Goal: Transaction & Acquisition: Purchase product/service

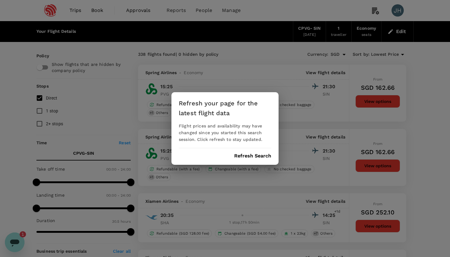
scroll to position [0, 0]
click at [245, 155] on button "Refresh Search" at bounding box center [252, 156] width 37 height 6
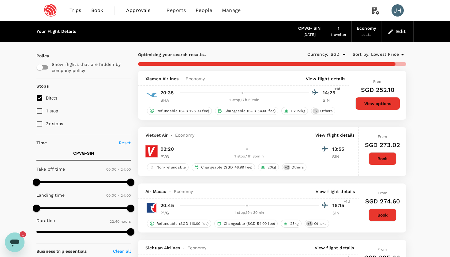
type input "1805"
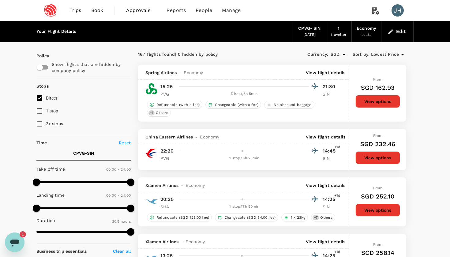
click at [403, 29] on button "Edit" at bounding box center [398, 32] width 22 height 10
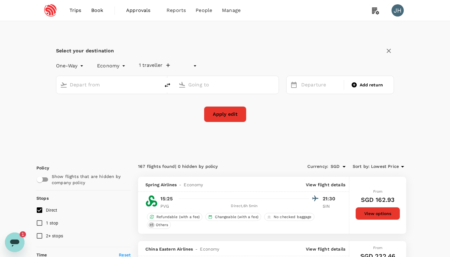
type input "undefined, undefined (any)"
type input "[GEOGRAPHIC_DATA], [GEOGRAPHIC_DATA] (any)"
type input "Singapore Changi (SIN)"
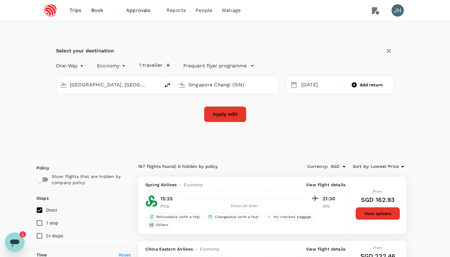
click at [166, 83] on icon "delete" at bounding box center [167, 84] width 7 height 7
type input "Singapore Changi (SIN)"
type input "[GEOGRAPHIC_DATA], [GEOGRAPHIC_DATA] (any)"
click at [76, 90] on li "Round Trip" at bounding box center [71, 91] width 37 height 11
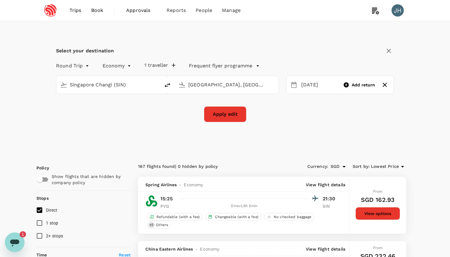
type input "roundtrip"
click at [171, 64] on icon "button" at bounding box center [174, 65] width 6 height 6
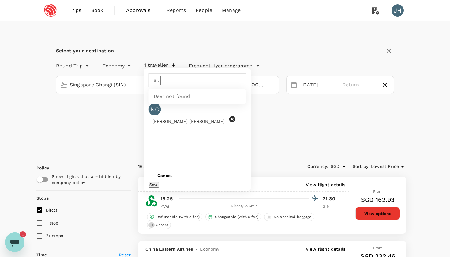
click at [161, 84] on input "text" at bounding box center [156, 80] width 9 height 10
click at [174, 102] on div "Kai Wu" at bounding box center [191, 98] width 41 height 7
type input "wu"
type input "Kai Wu"
click at [229, 116] on icon at bounding box center [232, 119] width 6 height 6
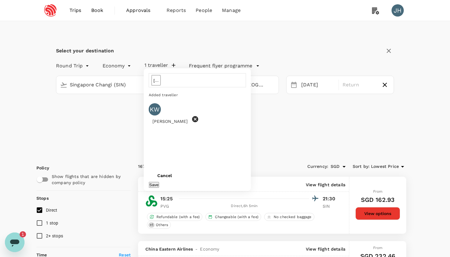
click at [159, 182] on button "Save" at bounding box center [154, 185] width 10 height 6
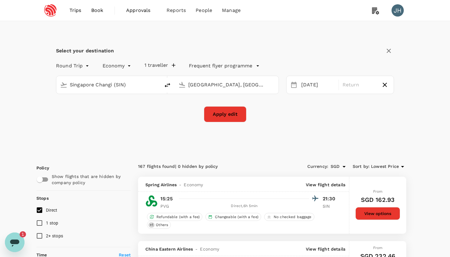
click at [308, 91] on div "01 Dec Return" at bounding box center [340, 85] width 108 height 18
click at [308, 87] on div "01 Dec" at bounding box center [318, 85] width 39 height 12
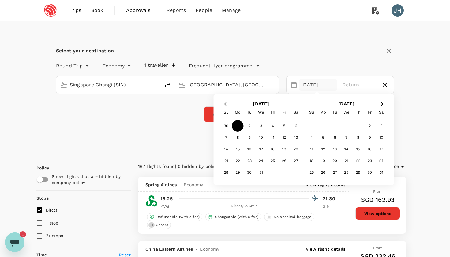
click at [225, 102] on button "Previous Month" at bounding box center [225, 105] width 10 height 10
click at [229, 158] on div "19" at bounding box center [227, 161] width 12 height 12
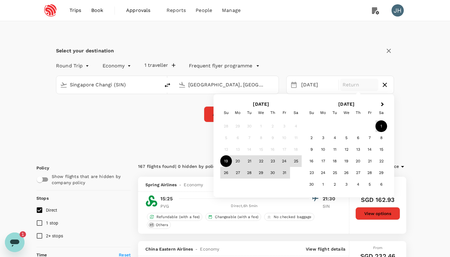
click at [380, 125] on div "1" at bounding box center [382, 126] width 12 height 12
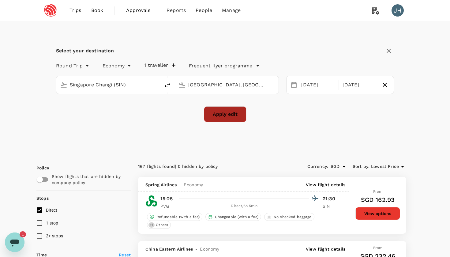
click at [230, 117] on button "Apply edit" at bounding box center [225, 114] width 43 height 16
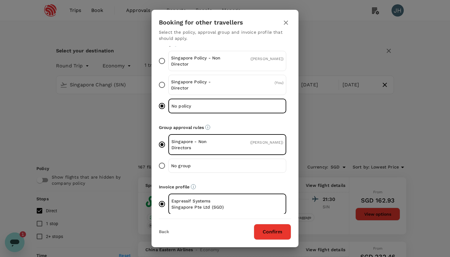
scroll to position [7, 0]
click at [221, 163] on p "No group" at bounding box center [199, 166] width 56 height 6
click at [168, 162] on input "No group" at bounding box center [162, 166] width 13 height 13
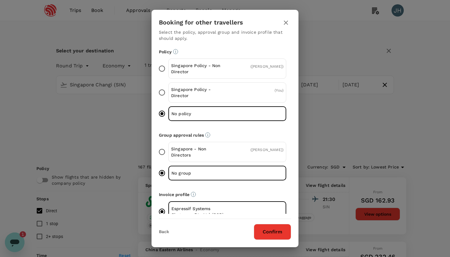
scroll to position [0, 0]
click at [207, 70] on p "Singapore Policy - Non Director" at bounding box center [199, 68] width 56 height 12
click at [168, 70] on input "Singapore Policy - Non Director ( Kai Wu )" at bounding box center [162, 68] width 13 height 13
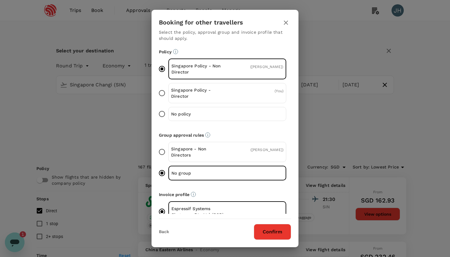
click at [209, 148] on p "Singapore - Non Directors" at bounding box center [199, 152] width 56 height 12
click at [168, 148] on input "Singapore - Non Directors ( Kai Wu )" at bounding box center [162, 152] width 13 height 13
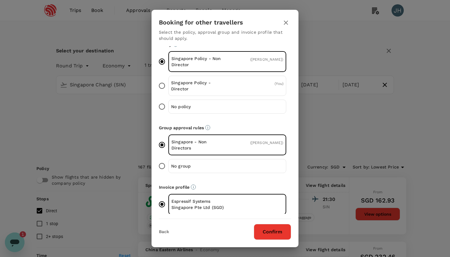
scroll to position [7, 0]
click at [269, 230] on button "Confirm" at bounding box center [272, 232] width 37 height 16
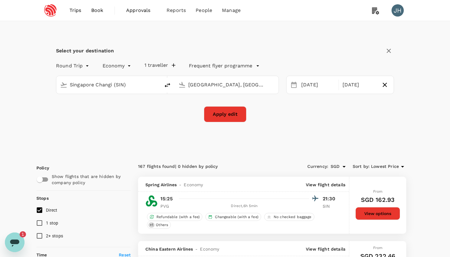
checkbox input "false"
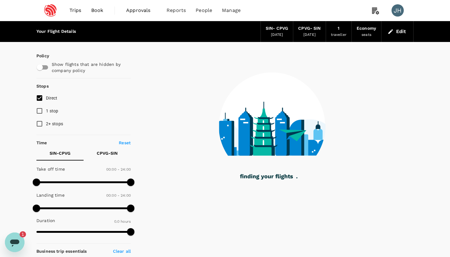
type input "1110"
checkbox input "true"
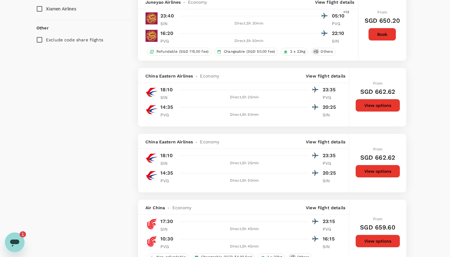
scroll to position [583, 0]
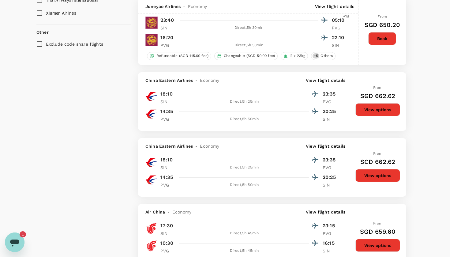
click at [368, 104] on button "View options" at bounding box center [378, 109] width 45 height 13
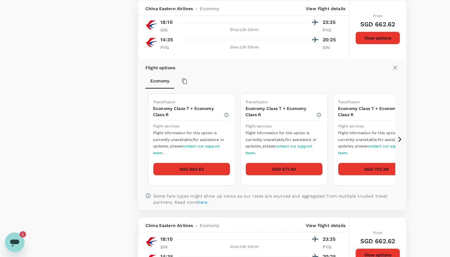
scroll to position [655, 0]
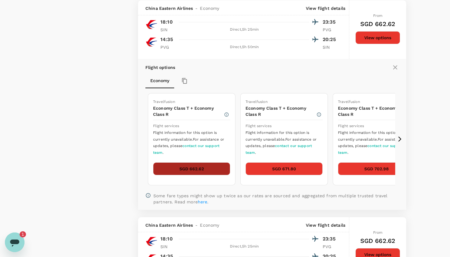
click at [205, 162] on button "SGD 662.62" at bounding box center [191, 168] width 77 height 13
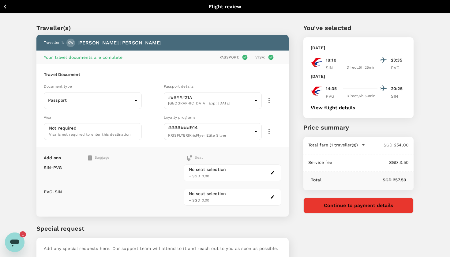
click at [333, 57] on p "18:10" at bounding box center [331, 60] width 11 height 6
click at [401, 134] on div "You've selected Sunday, 19 Oct 2025 18:10 23:35 SIN Direct , 5h 25min PVG Satur…" at bounding box center [359, 118] width 110 height 190
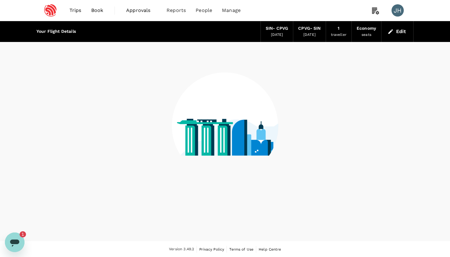
scroll to position [0, 0]
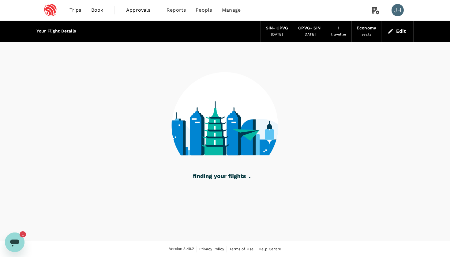
click at [394, 32] on icon "button" at bounding box center [391, 31] width 6 height 6
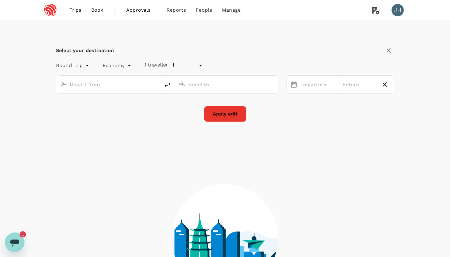
type input "undefined, undefined (any)"
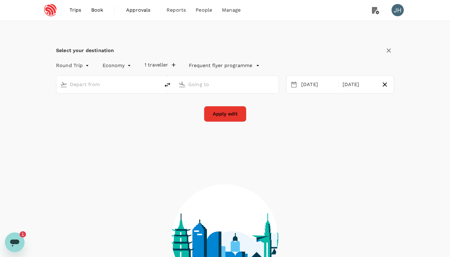
type input "Singapore Changi (SIN)"
type input "[GEOGRAPHIC_DATA], [GEOGRAPHIC_DATA] (any)"
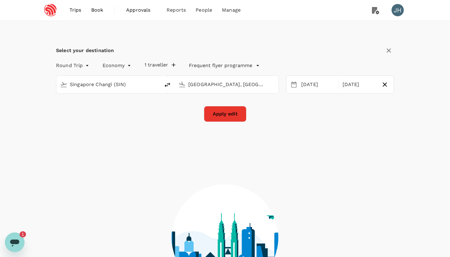
click at [298, 89] on div "19 Oct" at bounding box center [318, 85] width 41 height 12
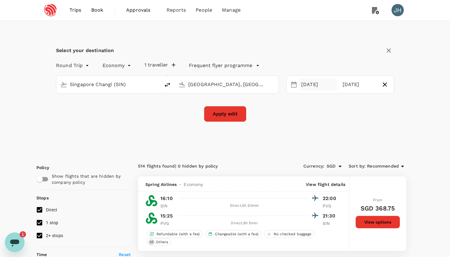
click at [311, 87] on div "19 Oct" at bounding box center [318, 85] width 39 height 12
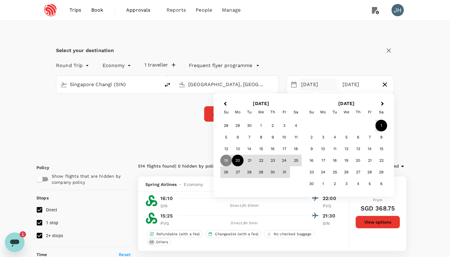
click at [236, 156] on div "20" at bounding box center [238, 161] width 12 height 12
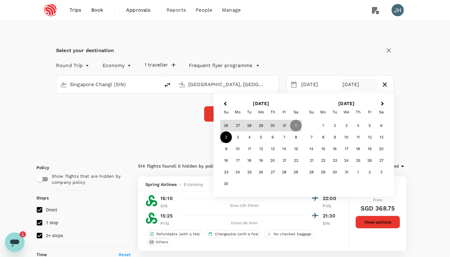
click at [224, 138] on div "2" at bounding box center [227, 137] width 12 height 12
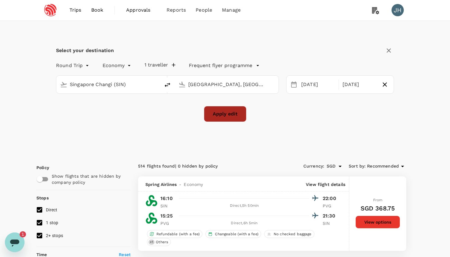
click at [217, 115] on button "Apply edit" at bounding box center [225, 114] width 43 height 16
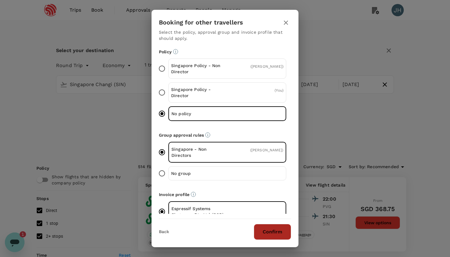
click at [276, 228] on button "Confirm" at bounding box center [272, 232] width 37 height 16
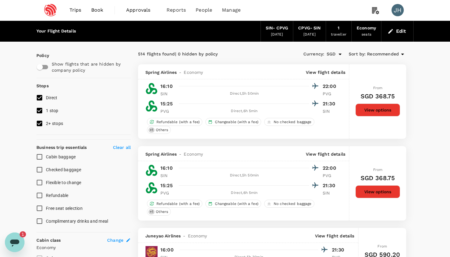
checkbox input "false"
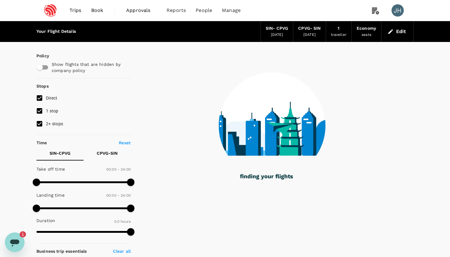
type input "1185"
checkbox input "true"
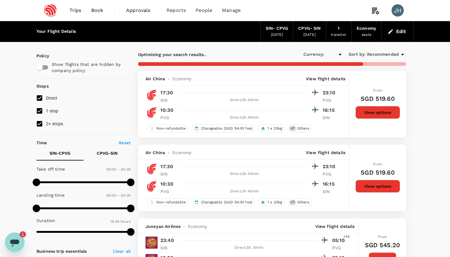
type input "SGD"
click at [40, 124] on input "2+ stops" at bounding box center [39, 123] width 13 height 13
checkbox input "false"
click at [40, 112] on input "1 stop" at bounding box center [39, 110] width 13 height 13
checkbox input "false"
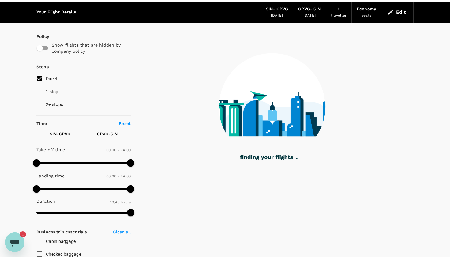
scroll to position [20, 0]
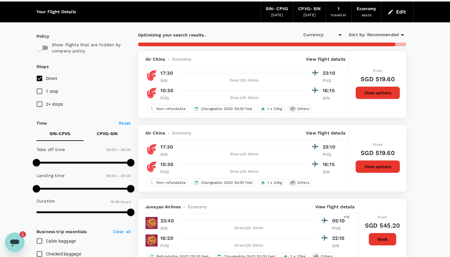
type input "SGD"
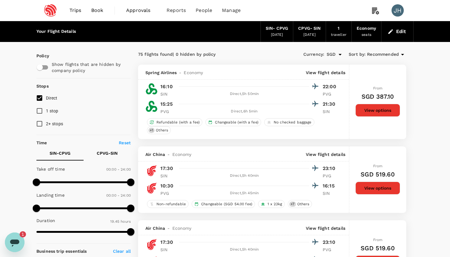
scroll to position [0, 0]
click at [404, 32] on button "Edit" at bounding box center [398, 32] width 22 height 10
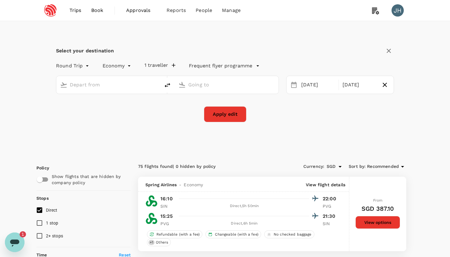
type input "Singapore Changi (SIN)"
type input "[GEOGRAPHIC_DATA], [GEOGRAPHIC_DATA] (any)"
click at [163, 66] on button "1 traveller" at bounding box center [160, 65] width 31 height 6
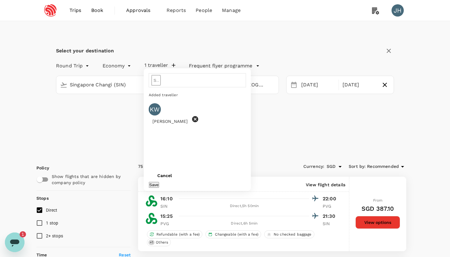
click at [161, 82] on input "text" at bounding box center [156, 80] width 9 height 10
click at [189, 109] on div "[PERSON_NAME]" at bounding box center [189, 112] width 46 height 12
type input "wang"
type input "[PERSON_NAME]"
click at [192, 116] on icon at bounding box center [195, 119] width 6 height 6
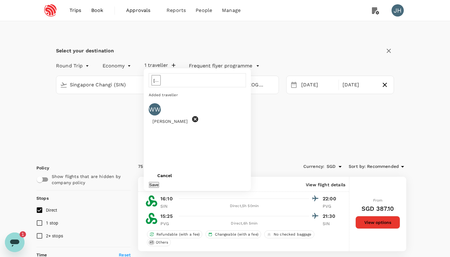
click at [159, 182] on button "Save" at bounding box center [154, 185] width 10 height 6
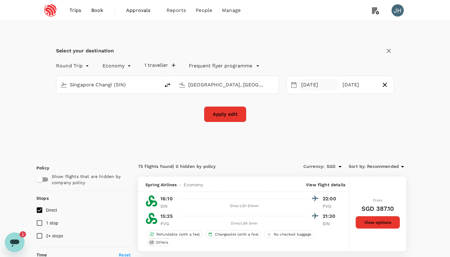
click at [318, 83] on div "20 Oct" at bounding box center [318, 85] width 39 height 12
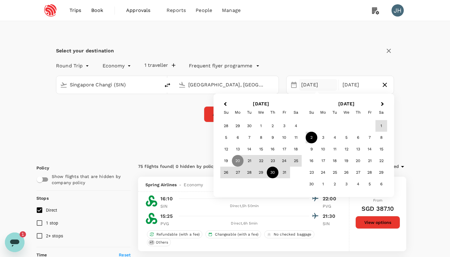
click at [276, 172] on div "30" at bounding box center [273, 173] width 12 height 12
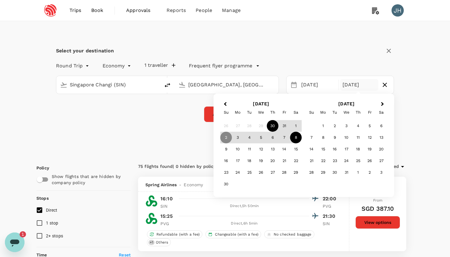
click at [299, 140] on div "8" at bounding box center [296, 138] width 12 height 12
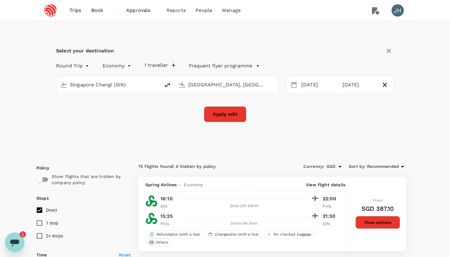
click at [237, 119] on button "Apply edit" at bounding box center [225, 114] width 43 height 16
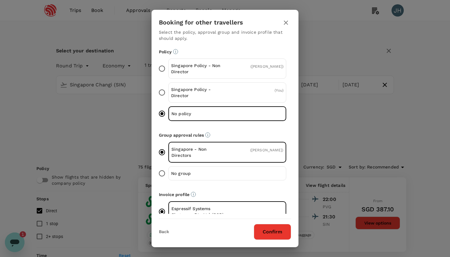
click at [267, 231] on button "Confirm" at bounding box center [272, 232] width 37 height 16
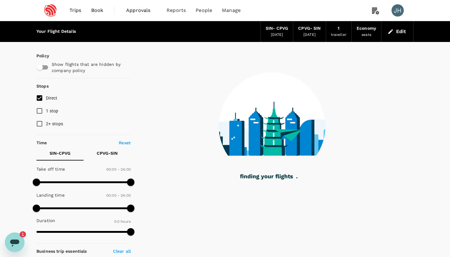
checkbox input "true"
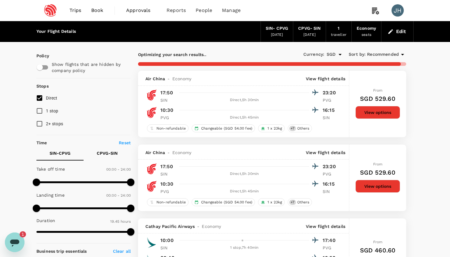
type input "1810"
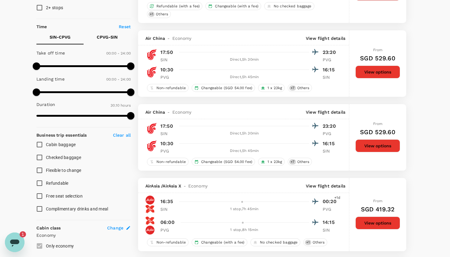
scroll to position [115, 0]
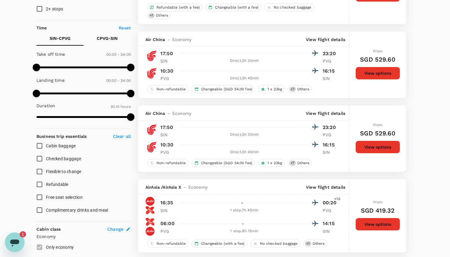
click at [381, 74] on button "View options" at bounding box center [378, 73] width 45 height 13
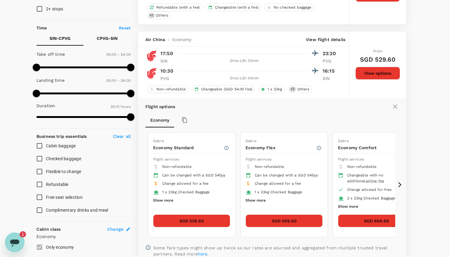
scroll to position [146, 0]
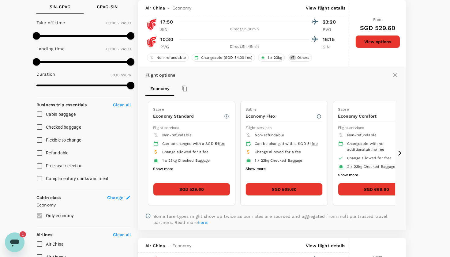
click at [189, 188] on button "SGD 529.60" at bounding box center [191, 189] width 77 height 13
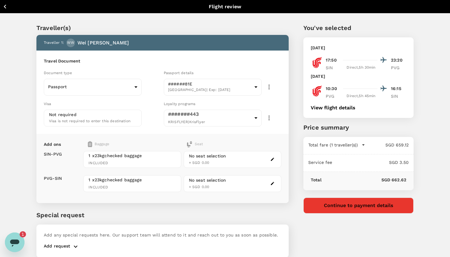
click at [339, 107] on button "View flight details" at bounding box center [333, 108] width 45 height 6
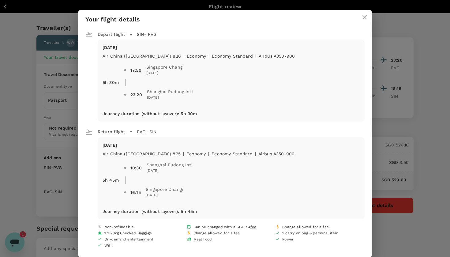
click at [369, 19] on button "close" at bounding box center [364, 17] width 15 height 15
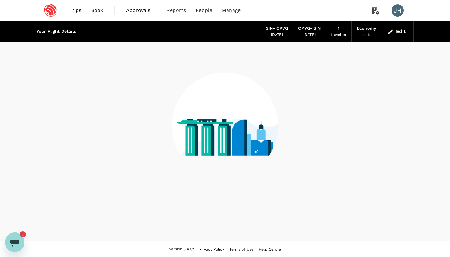
scroll to position [0, 0]
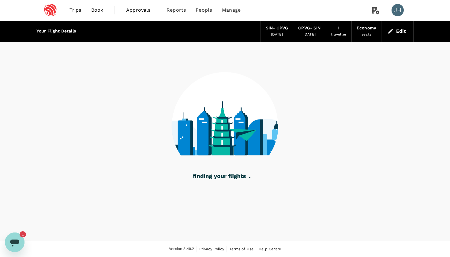
click at [395, 30] on button "Edit" at bounding box center [398, 31] width 22 height 10
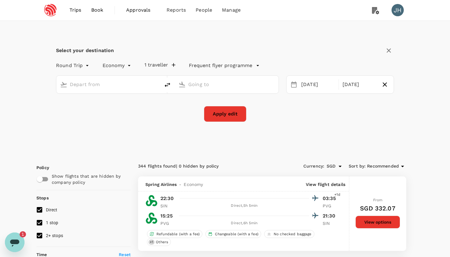
type input "Singapore Changi (SIN)"
type input "[GEOGRAPHIC_DATA], [GEOGRAPHIC_DATA] (any)"
click at [371, 77] on div "30 Oct 08 Nov" at bounding box center [340, 84] width 108 height 18
click at [364, 80] on div "[DATE]" at bounding box center [359, 85] width 39 height 12
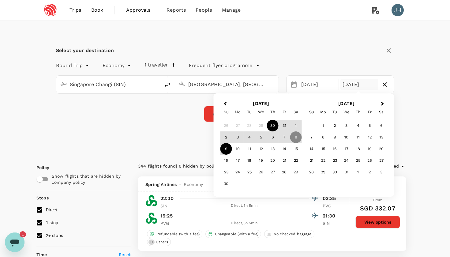
click at [225, 146] on div "9" at bounding box center [227, 149] width 12 height 12
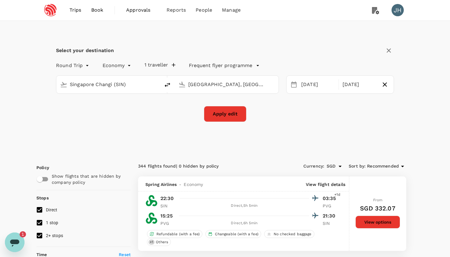
click at [223, 116] on button "Apply edit" at bounding box center [225, 114] width 43 height 16
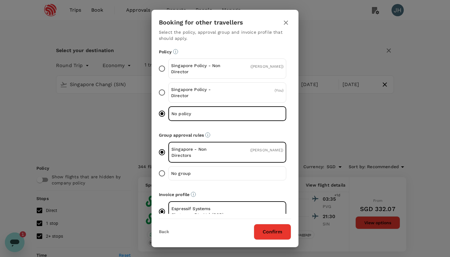
click at [269, 231] on button "Confirm" at bounding box center [272, 232] width 37 height 16
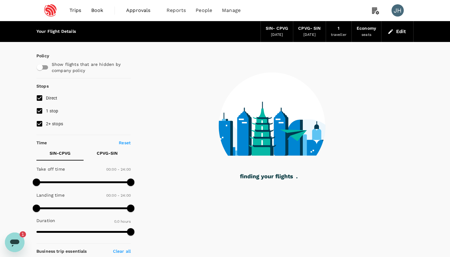
checkbox input "true"
type input "840"
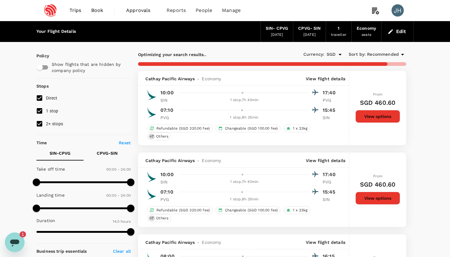
click at [49, 121] on span "2+ stops" at bounding box center [54, 123] width 17 height 7
click at [46, 121] on input "2+ stops" at bounding box center [39, 123] width 13 height 13
checkbox input "false"
click at [42, 112] on input "1 stop" at bounding box center [39, 110] width 13 height 13
checkbox input "false"
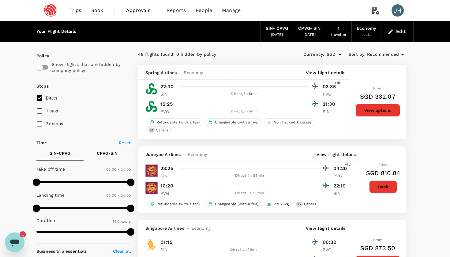
click at [395, 53] on span "Recommended" at bounding box center [383, 54] width 32 height 7
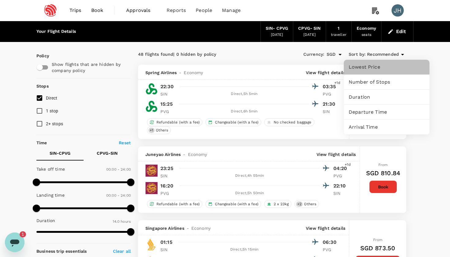
click at [370, 65] on span "Lowest Price" at bounding box center [387, 66] width 76 height 7
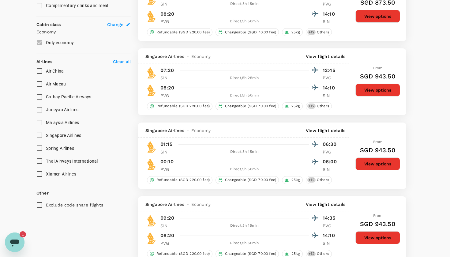
scroll to position [364, 0]
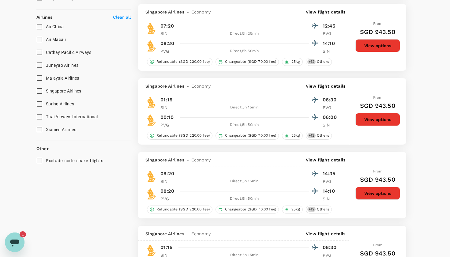
click at [38, 24] on input "Air China" at bounding box center [39, 26] width 13 height 13
checkbox input "true"
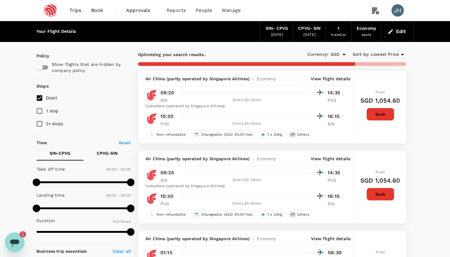
scroll to position [0, 0]
click at [42, 108] on input "1 stop" at bounding box center [39, 110] width 13 height 13
checkbox input "true"
click at [41, 125] on input "2+ stops" at bounding box center [39, 123] width 13 height 13
checkbox input "true"
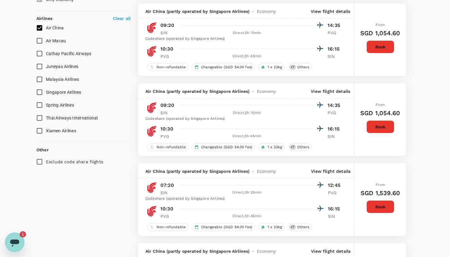
scroll to position [327, 0]
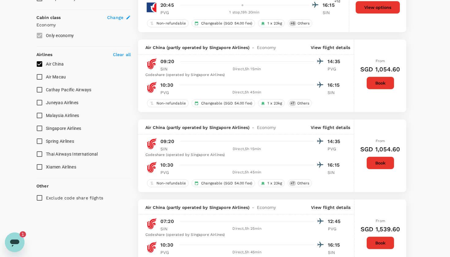
click at [39, 127] on input "Singapore Airlines" at bounding box center [39, 128] width 13 height 13
checkbox input "true"
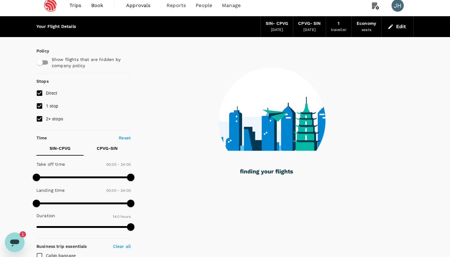
type input "1215"
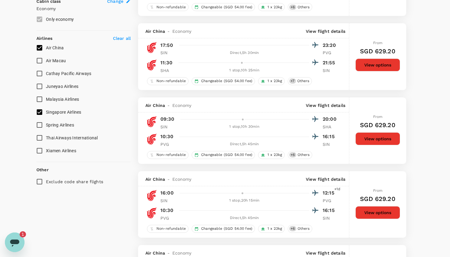
scroll to position [360, 0]
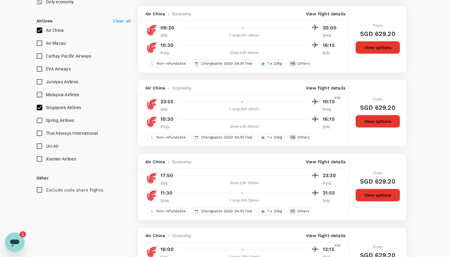
checkbox input "false"
checkbox input "true"
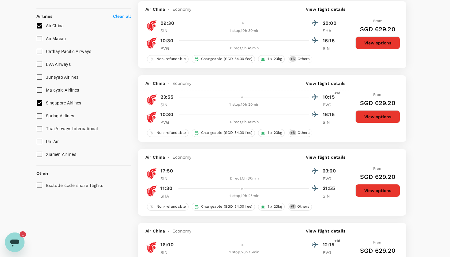
scroll to position [361, 0]
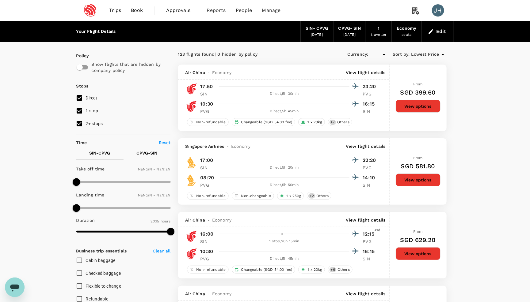
type input "SGD"
type input "1440"
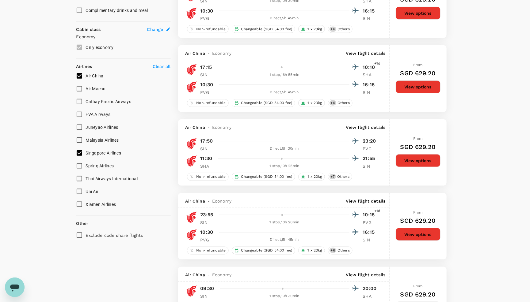
scroll to position [316, 0]
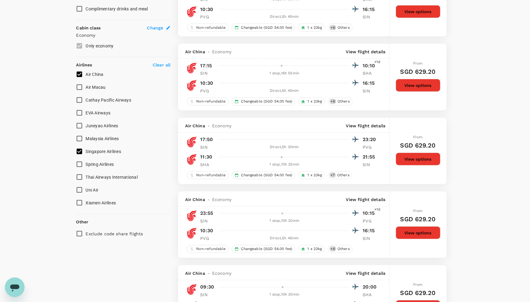
click at [162, 68] on p "Clear all" at bounding box center [162, 65] width 18 height 6
checkbox input "false"
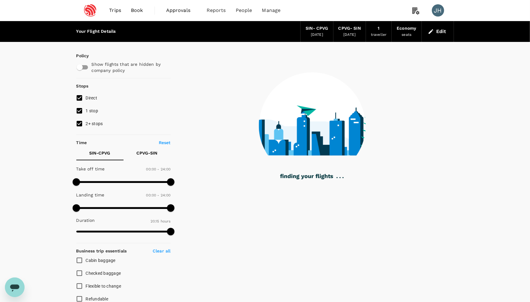
scroll to position [0, 0]
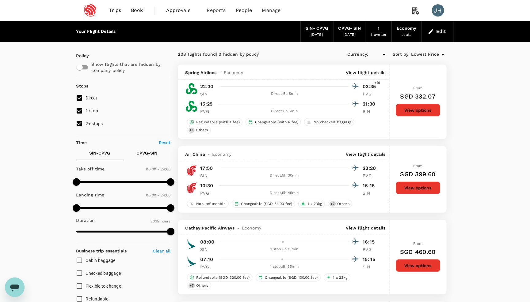
type input "SGD"
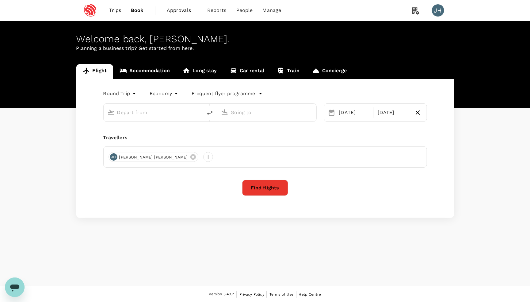
type input "Singapore Changi (SIN)"
type input "[GEOGRAPHIC_DATA], [GEOGRAPHIC_DATA] (any)"
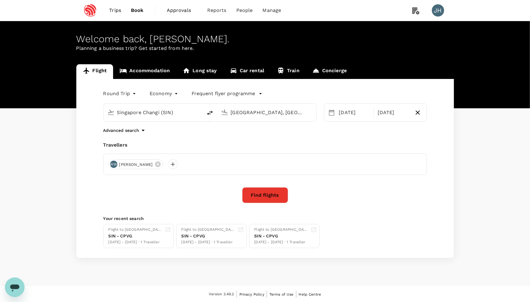
click at [260, 197] on button "Find flights" at bounding box center [265, 195] width 46 height 16
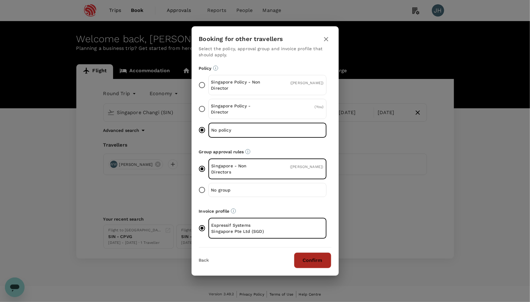
click at [303, 263] on button "Confirm" at bounding box center [312, 261] width 37 height 16
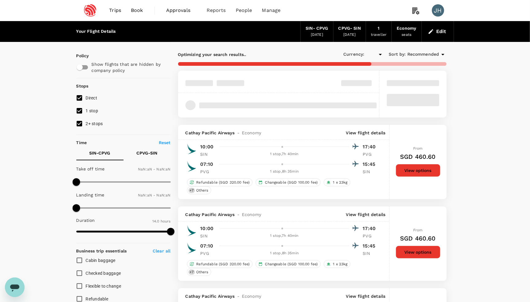
type input "SGD"
type input "1440"
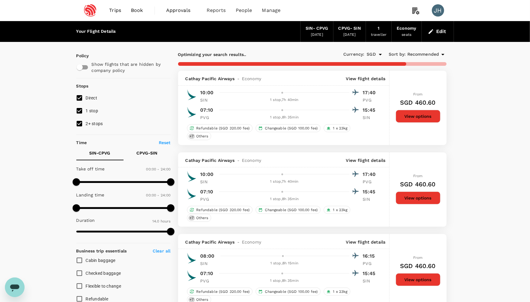
type input "1330"
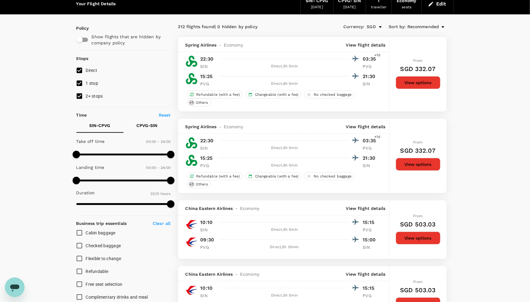
scroll to position [63, 0]
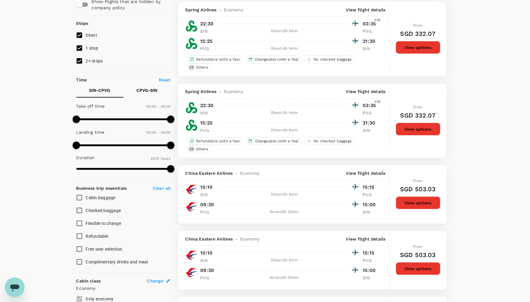
click at [405, 209] on button "View options" at bounding box center [417, 203] width 45 height 13
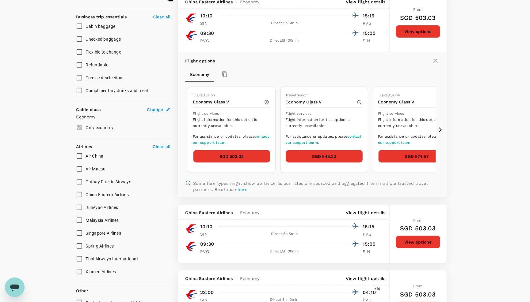
scroll to position [240, 0]
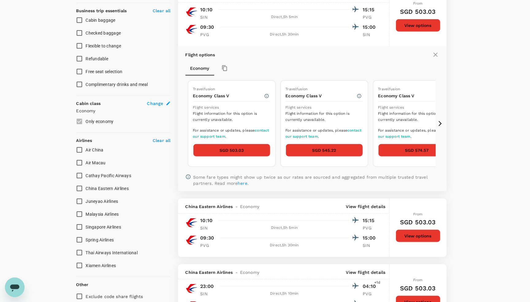
click at [244, 157] on button "SGD 503.03" at bounding box center [231, 150] width 77 height 13
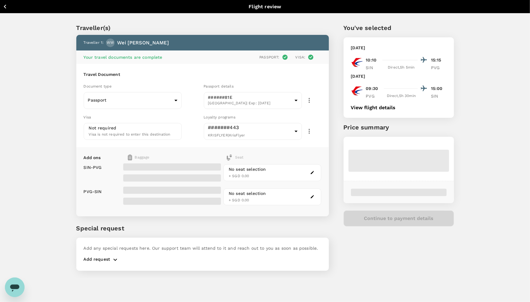
click at [369, 111] on button "View flight details" at bounding box center [373, 108] width 45 height 6
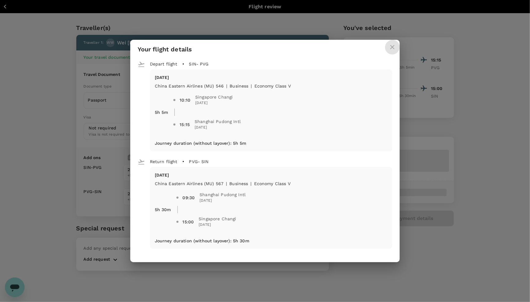
click at [392, 48] on icon "close" at bounding box center [392, 47] width 4 height 4
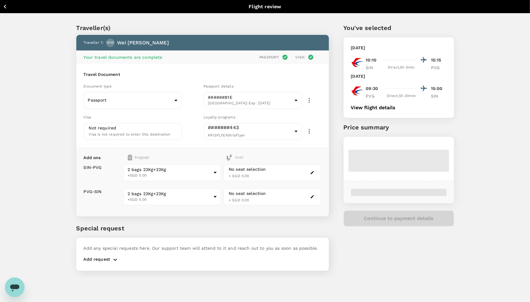
click at [446, 157] on span at bounding box center [398, 161] width 100 height 22
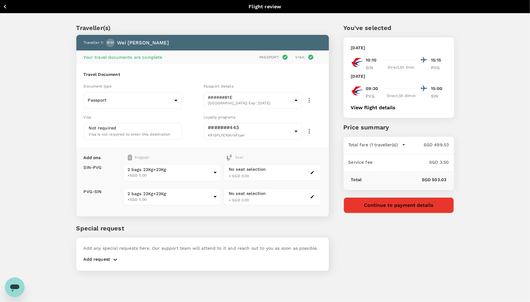
click at [372, 109] on button "View flight details" at bounding box center [373, 108] width 45 height 6
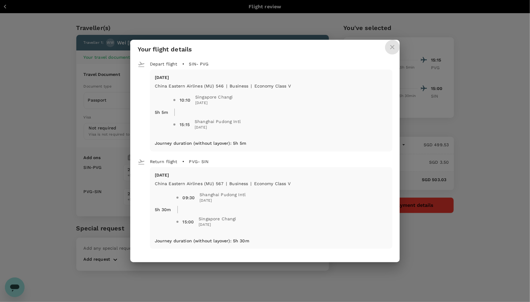
click at [393, 45] on icon "close" at bounding box center [391, 46] width 7 height 7
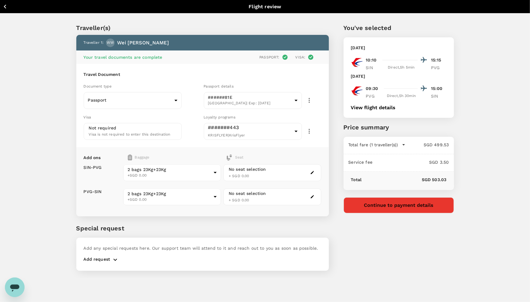
click at [6, 9] on icon "button" at bounding box center [5, 7] width 2 height 4
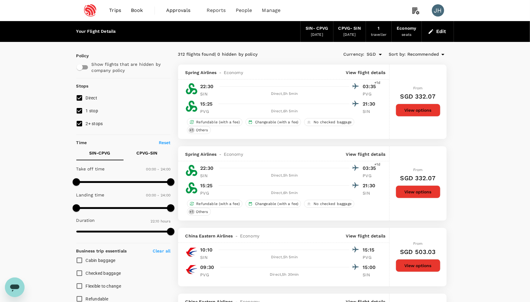
click at [444, 32] on button "Edit" at bounding box center [437, 32] width 22 height 10
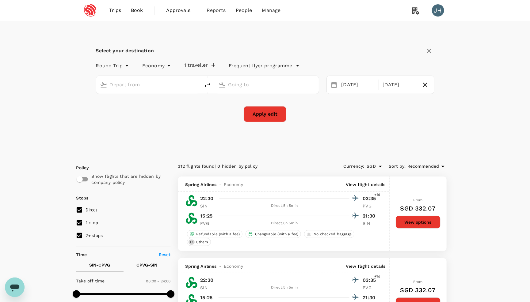
type input "Singapore Changi (SIN)"
type input "[GEOGRAPHIC_DATA], [GEOGRAPHIC_DATA] (any)"
click at [388, 89] on div "09 Nov" at bounding box center [399, 85] width 39 height 12
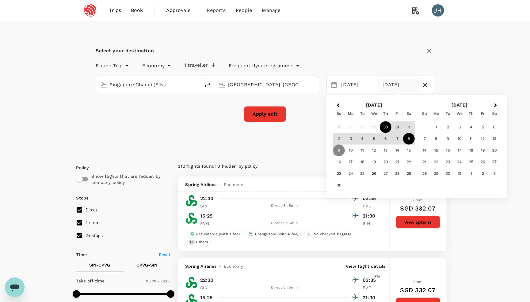
click at [405, 140] on div "8" at bounding box center [409, 139] width 12 height 12
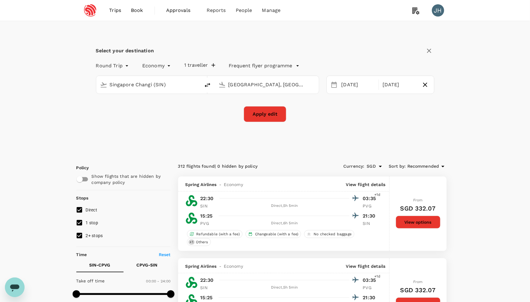
click at [255, 116] on button "Apply edit" at bounding box center [265, 114] width 43 height 16
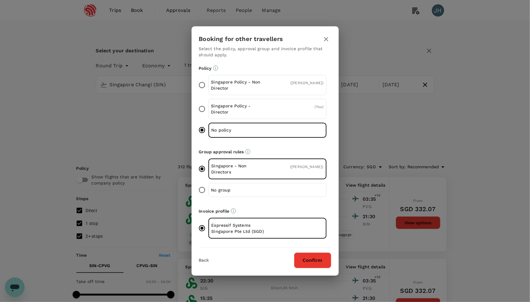
click at [310, 256] on button "Confirm" at bounding box center [312, 261] width 37 height 16
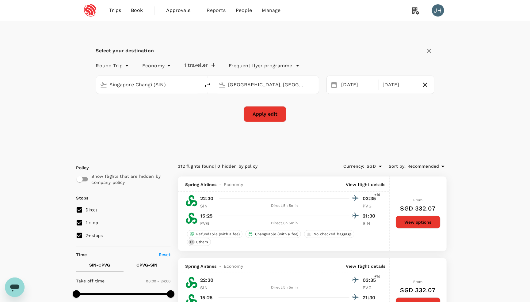
checkbox input "false"
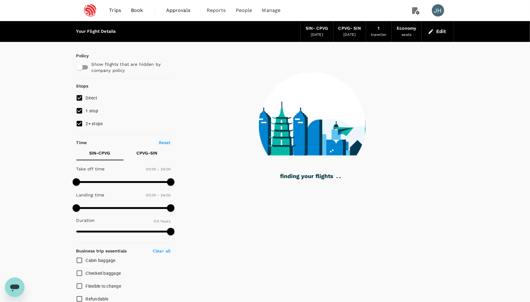
type input "975"
checkbox input "true"
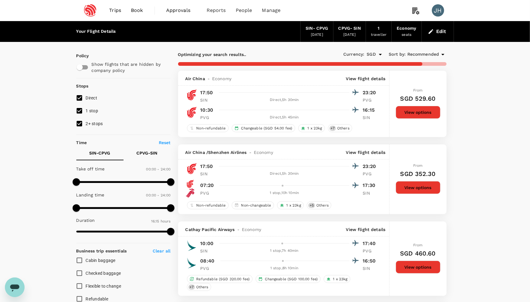
click at [432, 53] on span "Recommended" at bounding box center [423, 54] width 32 height 7
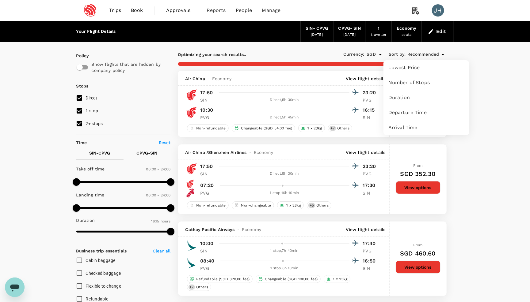
click at [428, 70] on span "Lowest Price" at bounding box center [426, 67] width 76 height 7
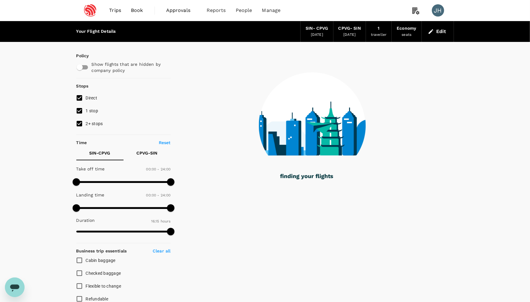
type input "1330"
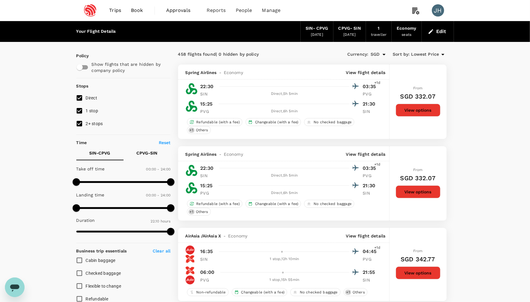
click at [80, 127] on input "2+ stops" at bounding box center [79, 123] width 13 height 13
checkbox input "false"
click at [80, 108] on input "1 stop" at bounding box center [79, 110] width 13 height 13
checkbox input "false"
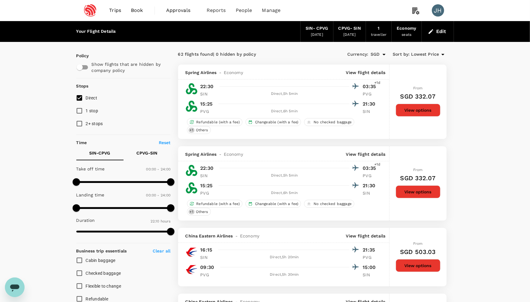
click at [439, 23] on div "Edit" at bounding box center [438, 31] width 32 height 21
click at [439, 28] on button "Edit" at bounding box center [437, 32] width 22 height 10
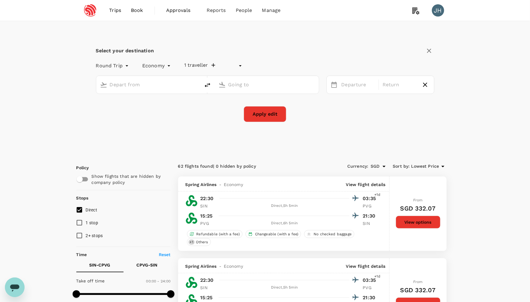
type input "undefined, undefined (any)"
type input "Singapore Changi (SIN)"
type input "[GEOGRAPHIC_DATA], [GEOGRAPHIC_DATA] (any)"
click at [207, 65] on button "1 traveller" at bounding box center [199, 65] width 31 height 6
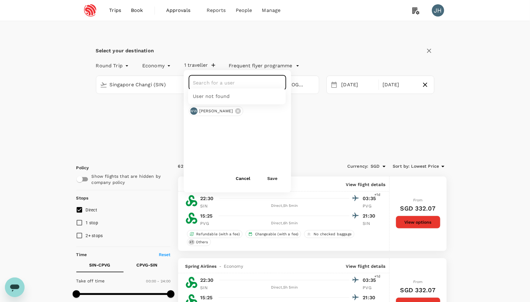
click at [217, 81] on input "text" at bounding box center [232, 83] width 83 height 12
type input "wu"
click at [223, 96] on div "Kai Wu" at bounding box center [230, 98] width 41 height 7
type input "Kai Wu"
click at [220, 109] on span "[PERSON_NAME]" at bounding box center [215, 111] width 41 height 6
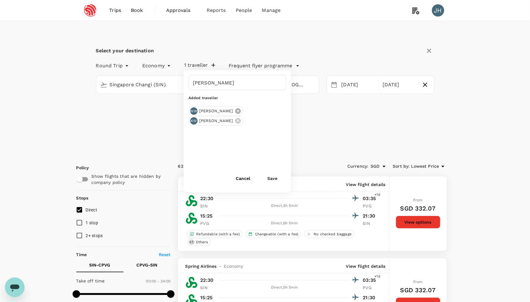
click at [235, 111] on icon at bounding box center [238, 111] width 7 height 7
click at [272, 177] on button "Save" at bounding box center [272, 178] width 27 height 12
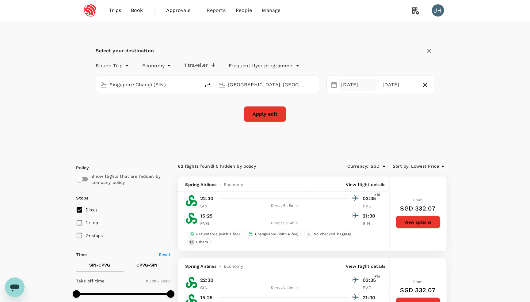
click at [348, 83] on div "[DATE]" at bounding box center [358, 85] width 39 height 12
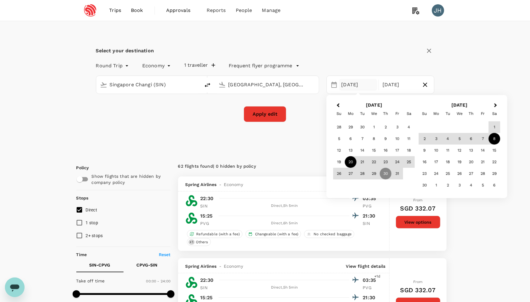
click at [349, 161] on div "20" at bounding box center [351, 163] width 12 height 12
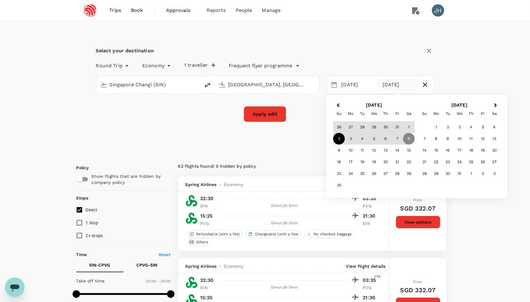
click at [342, 137] on div "2" at bounding box center [339, 139] width 12 height 12
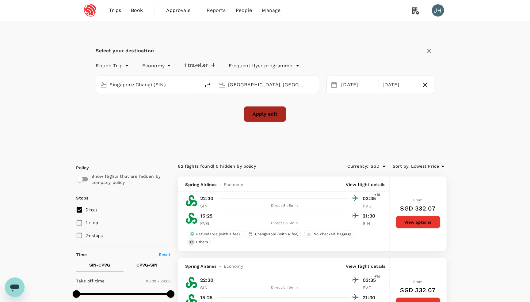
click at [262, 119] on button "Apply edit" at bounding box center [265, 114] width 43 height 16
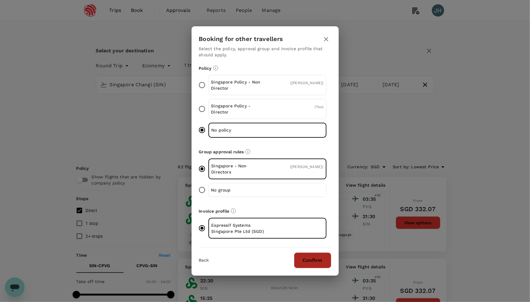
click at [318, 258] on button "Confirm" at bounding box center [312, 261] width 37 height 16
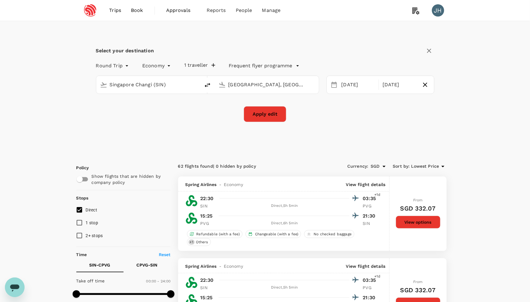
checkbox input "false"
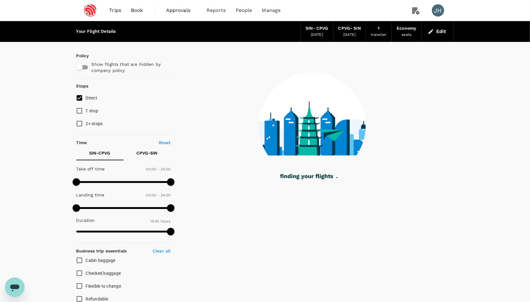
type input "1185"
checkbox input "true"
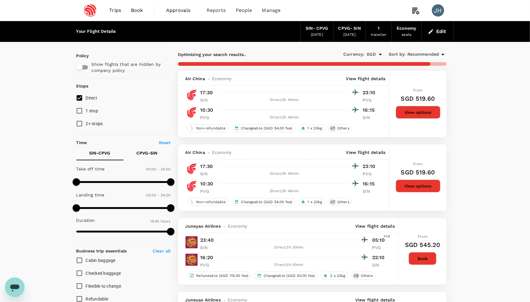
click at [422, 51] on span "Recommended" at bounding box center [423, 54] width 32 height 7
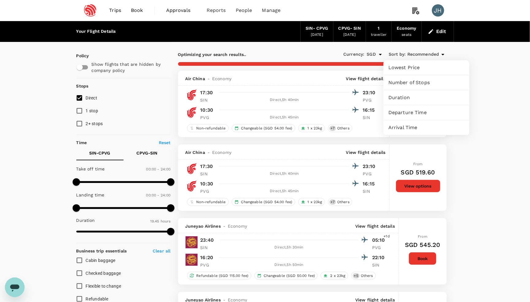
click at [423, 68] on span "Lowest Price" at bounding box center [426, 67] width 76 height 7
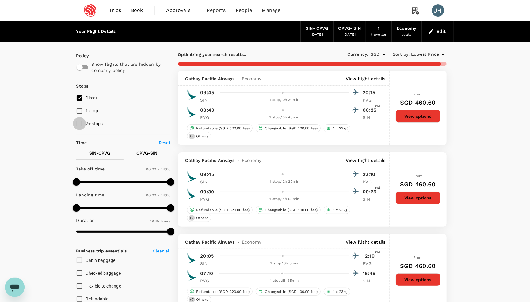
click at [83, 126] on input "2+ stops" at bounding box center [79, 123] width 13 height 13
checkbox input "true"
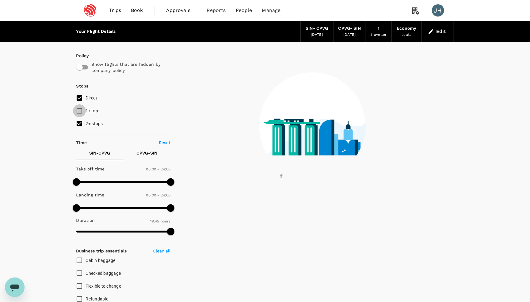
click at [82, 113] on input "1 stop" at bounding box center [79, 110] width 13 height 13
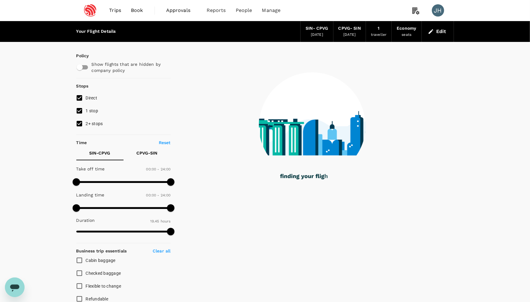
click at [82, 113] on input "1 stop" at bounding box center [79, 110] width 13 height 13
checkbox input "false"
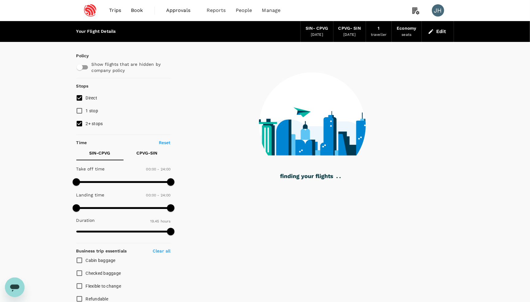
click at [81, 126] on input "2+ stops" at bounding box center [79, 123] width 13 height 13
checkbox input "false"
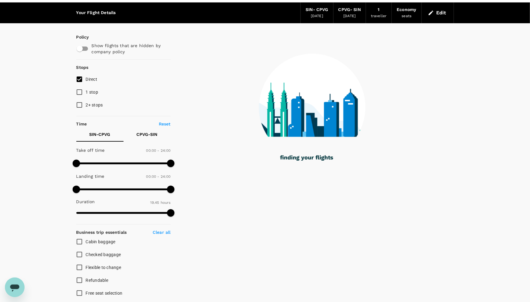
scroll to position [19, 0]
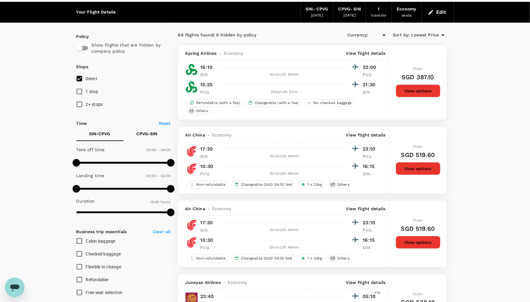
type input "SGD"
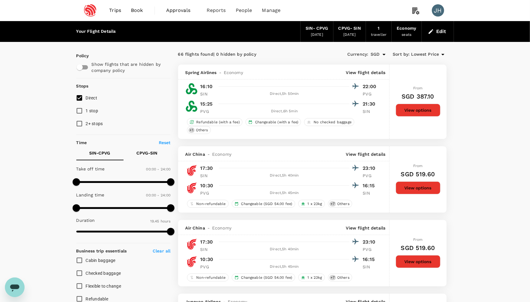
scroll to position [0, 0]
click at [417, 193] on button "View options" at bounding box center [417, 188] width 45 height 13
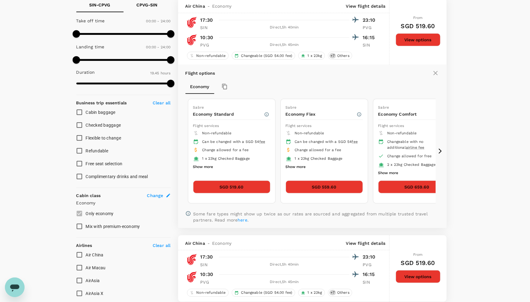
scroll to position [149, 0]
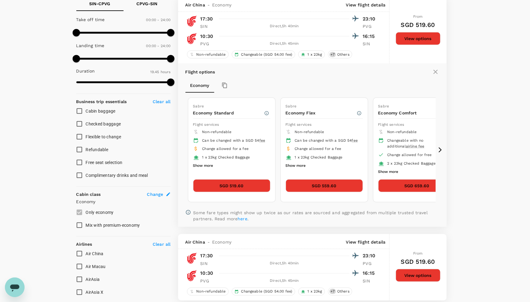
click at [250, 192] on button "SGD 519.60" at bounding box center [231, 186] width 77 height 13
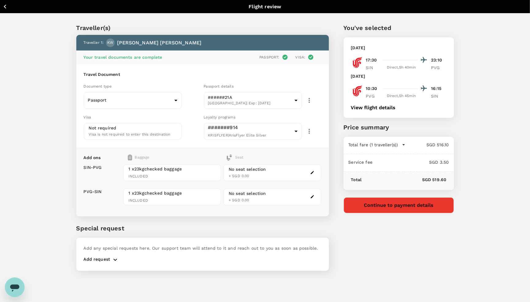
click at [403, 209] on button "Continue to payment details" at bounding box center [398, 206] width 110 height 16
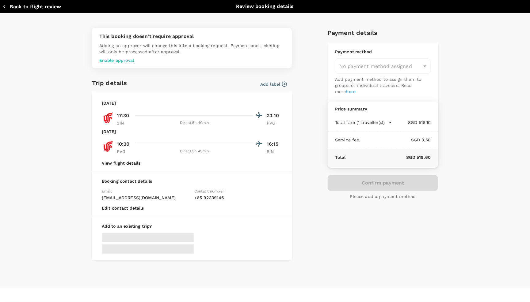
type input "9c4236b1-475f-422d-9c09-8433c73e6af8"
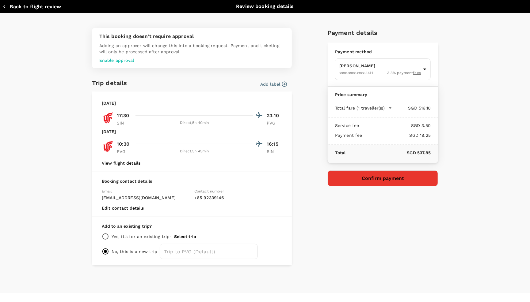
click at [10, 6] on button "Back to flight review" at bounding box center [31, 7] width 59 height 6
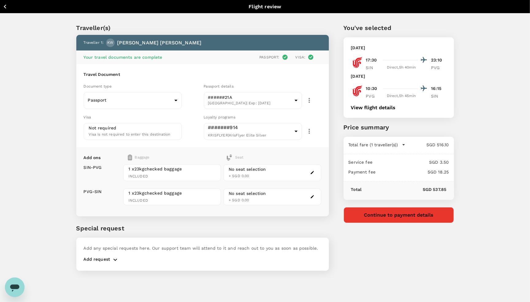
click at [364, 111] on button "View flight details" at bounding box center [373, 108] width 45 height 6
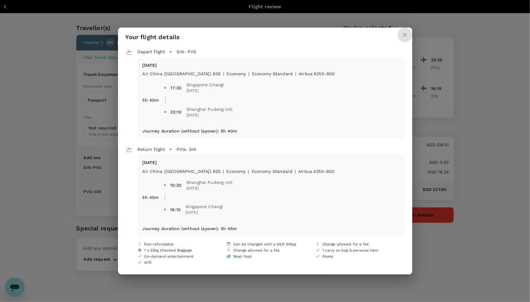
click at [403, 39] on icon "close" at bounding box center [404, 34] width 7 height 7
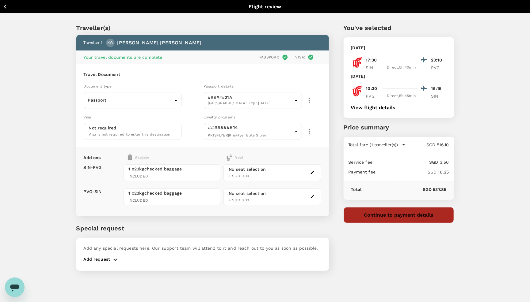
click at [349, 223] on button "Continue to payment details" at bounding box center [398, 215] width 110 height 16
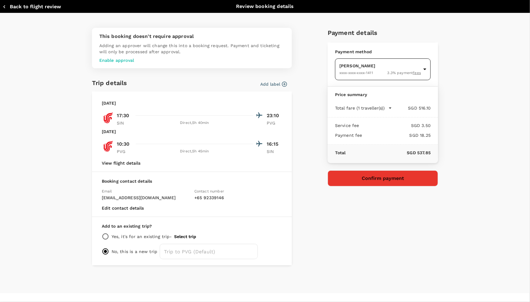
click at [386, 74] on body "Back to flight results Flight review Traveller(s) Traveller 1 : KW Kai Wu Your …" at bounding box center [265, 159] width 530 height 319
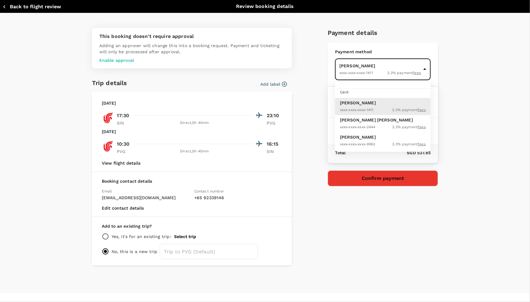
click at [383, 142] on div "XXXX-XXXX-XXXX-9963 3.3 % payment fees" at bounding box center [383, 143] width 86 height 7
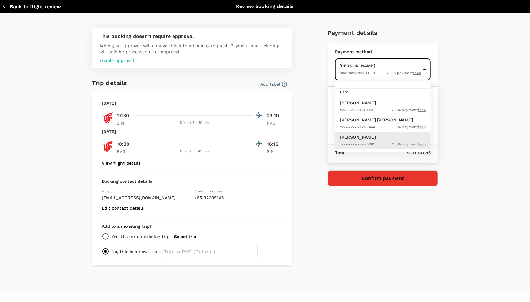
click at [384, 75] on body "Back to flight results Flight review Traveller(s) Traveller 1 : KW Kai Wu Your …" at bounding box center [265, 159] width 530 height 319
click at [380, 108] on div "XXXX-XXXX-XXXX-1411 3.3 % payment fees" at bounding box center [383, 109] width 86 height 7
type input "9c4236b1-475f-422d-9c09-8433c73e6af8"
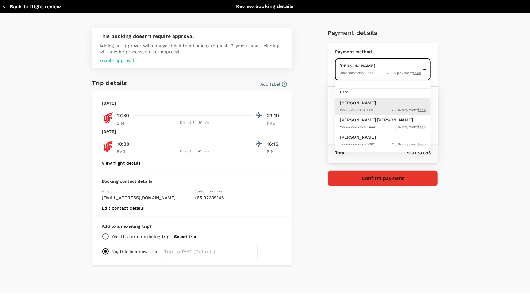
click at [383, 74] on body "Back to flight results Flight review Traveller(s) Traveller 1 : KW Kai Wu Your …" at bounding box center [265, 159] width 530 height 319
click at [387, 107] on div "XXXX-XXXX-XXXX-1411 3.3 % payment fees" at bounding box center [383, 109] width 86 height 7
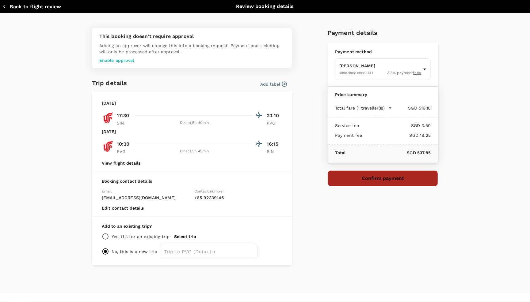
click at [376, 179] on button "Confirm payment" at bounding box center [382, 179] width 110 height 16
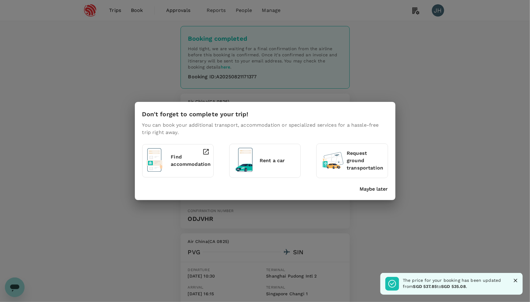
click at [367, 185] on div "Maybe later" at bounding box center [264, 188] width 248 height 10
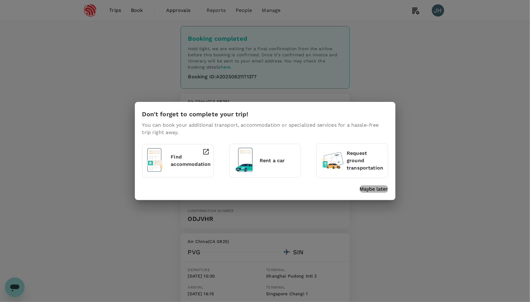
click at [367, 187] on p "Maybe later" at bounding box center [374, 189] width 28 height 7
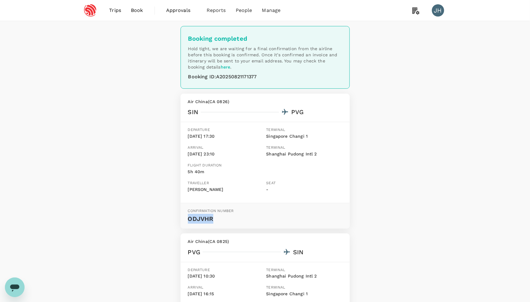
drag, startPoint x: 186, startPoint y: 216, endPoint x: 220, endPoint y: 215, distance: 34.0
click at [220, 215] on div "Confirmation number ODJVHR" at bounding box center [264, 216] width 169 height 26
copy p "ODJVHR"
click at [131, 9] on span "Book" at bounding box center [137, 10] width 12 height 7
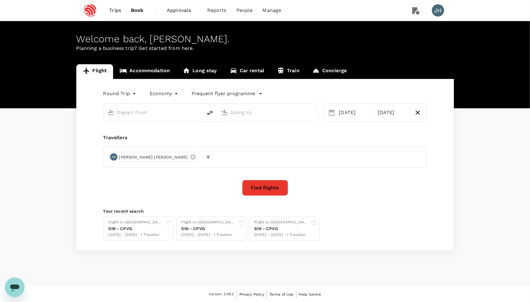
type input "Singapore Changi (SIN)"
type input "[GEOGRAPHIC_DATA], [GEOGRAPHIC_DATA] (any)"
type input "Singapore Changi (SIN)"
type input "[GEOGRAPHIC_DATA], [GEOGRAPHIC_DATA] (any)"
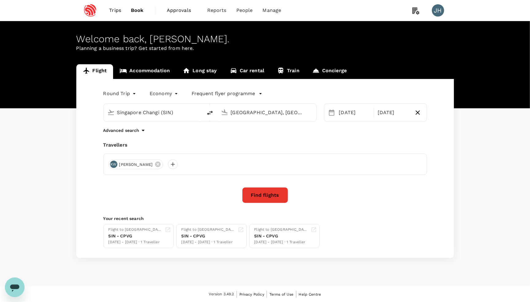
click at [148, 166] on div "KW Kai Wu" at bounding box center [264, 164] width 323 height 21
click at [168, 166] on div at bounding box center [173, 165] width 10 height 10
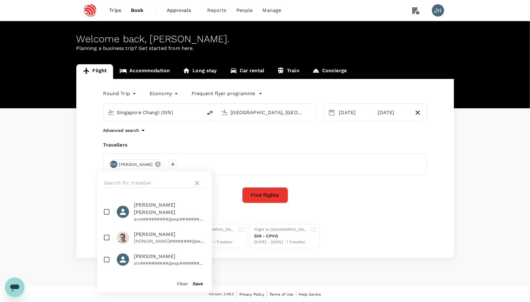
click at [154, 165] on icon at bounding box center [157, 164] width 7 height 7
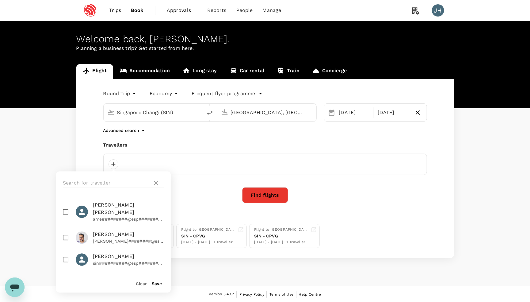
click at [120, 176] on div at bounding box center [113, 183] width 115 height 23
click at [111, 182] on input "text" at bounding box center [106, 184] width 87 height 10
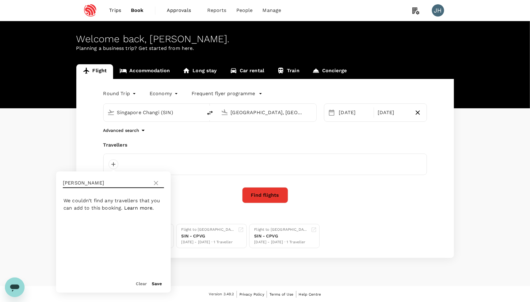
click at [95, 182] on input "wang wei" at bounding box center [106, 184] width 87 height 10
type input "wang"
click at [70, 226] on input "checkbox" at bounding box center [65, 230] width 13 height 13
checkbox input "true"
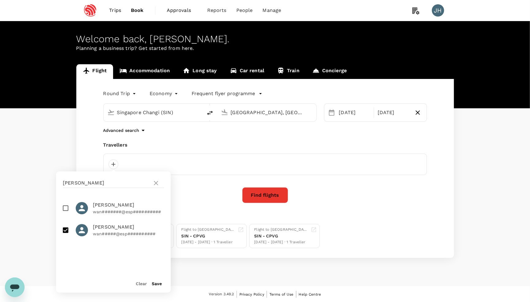
click at [157, 282] on button "Save" at bounding box center [157, 284] width 10 height 5
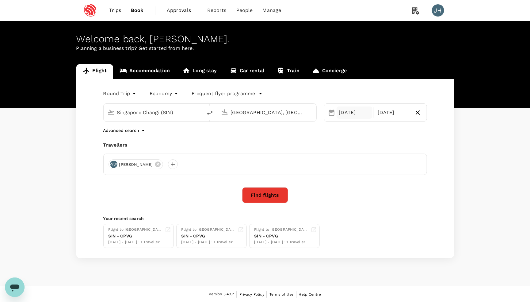
click at [351, 113] on div "20 Oct" at bounding box center [354, 113] width 36 height 12
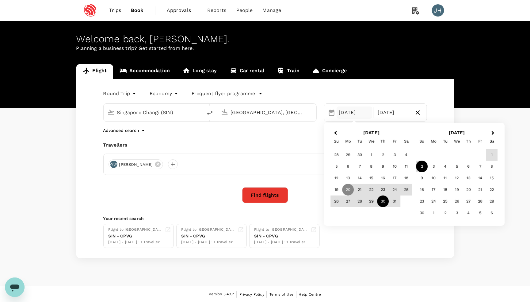
click at [379, 200] on div "30" at bounding box center [383, 202] width 12 height 12
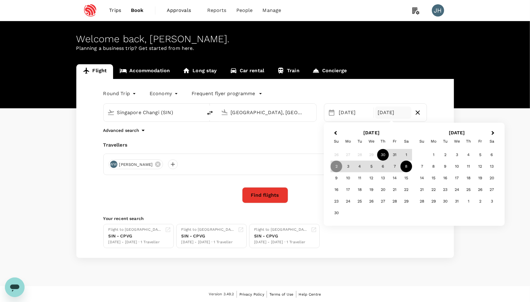
click at [407, 168] on div "8" at bounding box center [406, 167] width 12 height 12
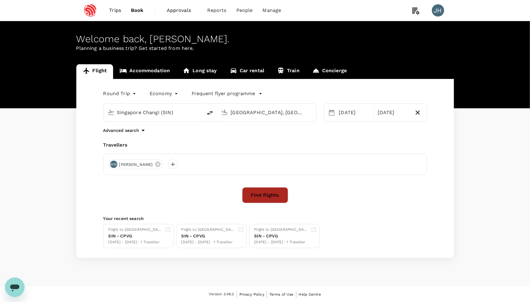
click at [265, 199] on button "Find flights" at bounding box center [265, 195] width 46 height 16
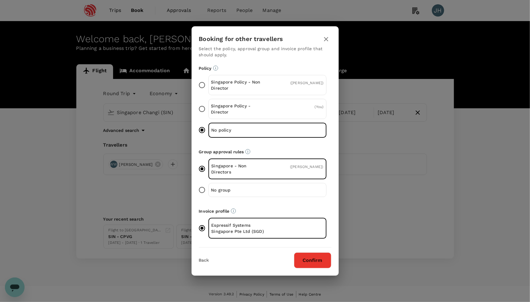
click at [303, 259] on button "Confirm" at bounding box center [312, 261] width 37 height 16
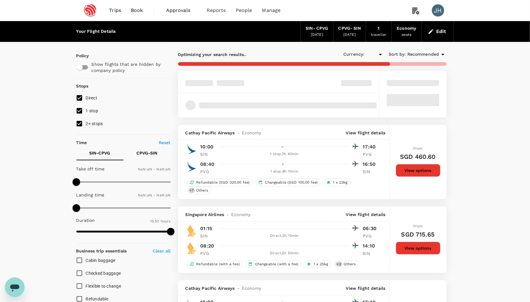
type input "SGD"
type input "1440"
click at [81, 125] on input "2+ stops" at bounding box center [79, 123] width 13 height 13
checkbox input "false"
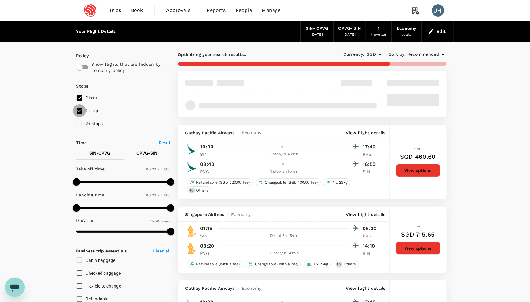
click at [81, 113] on input "1 stop" at bounding box center [79, 110] width 13 height 13
checkbox input "false"
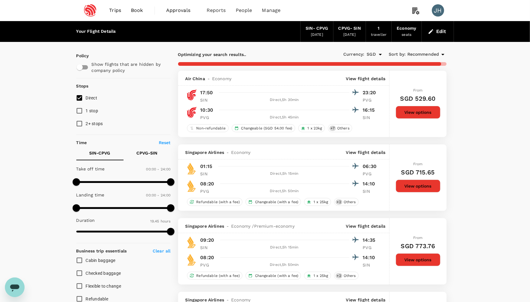
type input "1330"
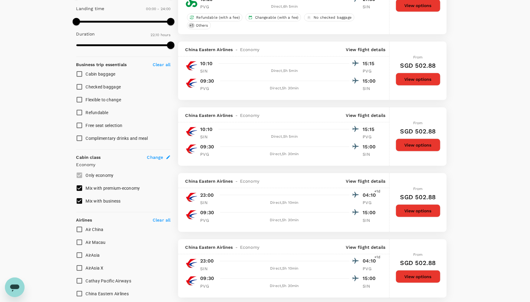
scroll to position [187, 0]
click at [418, 85] on button "View options" at bounding box center [417, 79] width 45 height 13
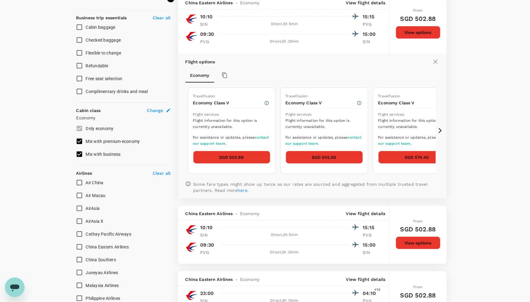
scroll to position [234, 0]
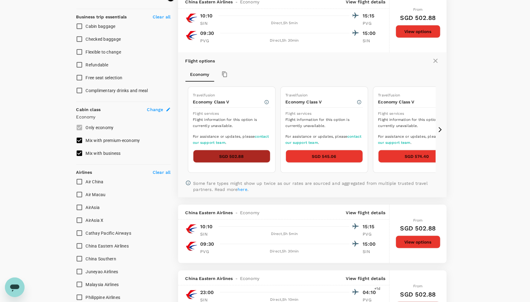
click at [233, 162] on button "SGD 502.88" at bounding box center [231, 156] width 77 height 13
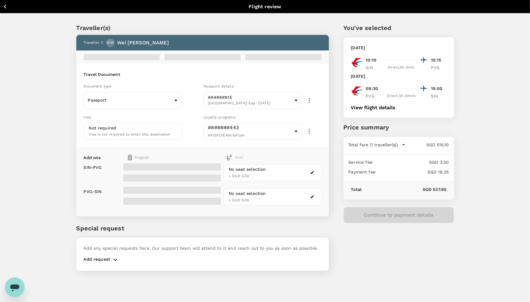
click at [365, 111] on button "View flight details" at bounding box center [373, 108] width 45 height 6
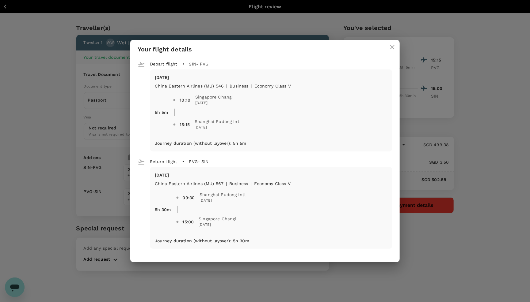
click at [393, 47] on icon "close" at bounding box center [391, 46] width 7 height 7
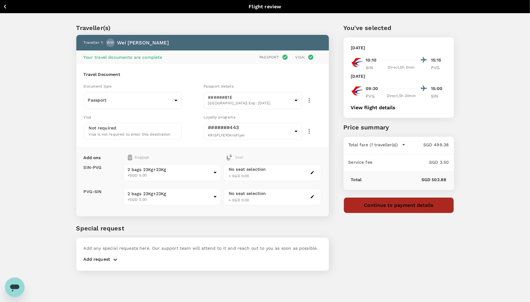
click at [394, 206] on button "Continue to payment details" at bounding box center [398, 206] width 110 height 16
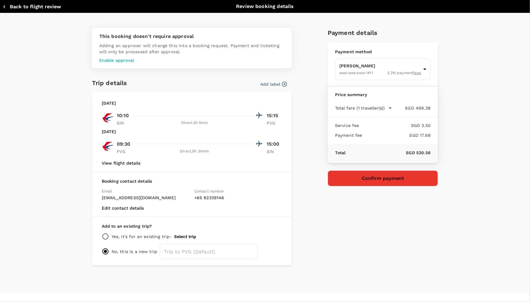
click at [28, 8] on button "Back to flight review" at bounding box center [31, 7] width 59 height 6
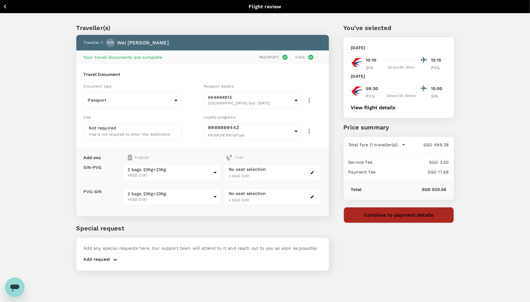
click at [401, 220] on button "Continue to payment details" at bounding box center [398, 215] width 110 height 16
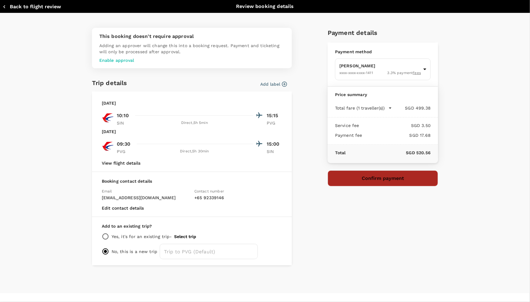
click at [352, 177] on button "Confirm payment" at bounding box center [382, 179] width 110 height 16
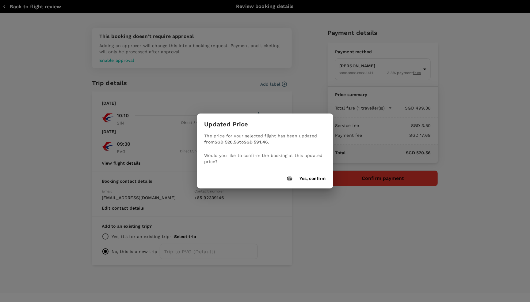
click at [287, 179] on button "No" at bounding box center [290, 178] width 6 height 5
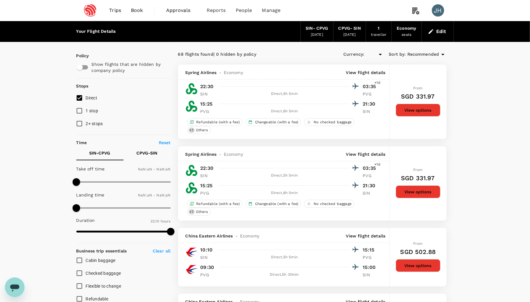
type input "SGD"
type input "1440"
type input "SGD"
type input "1440"
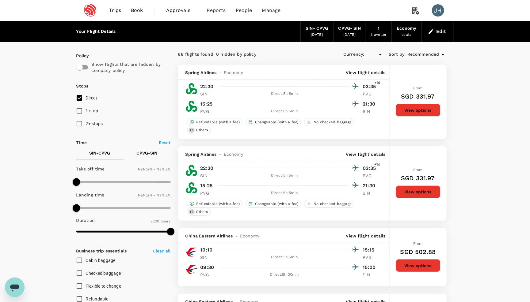
type input "1440"
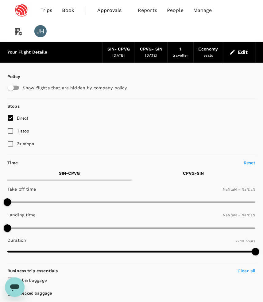
type input "1440"
type input "SGD"
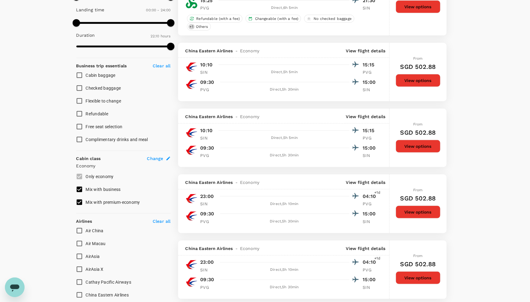
scroll to position [180, 0]
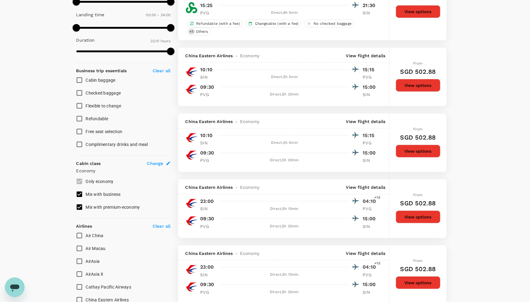
click at [415, 92] on button "View options" at bounding box center [417, 85] width 45 height 13
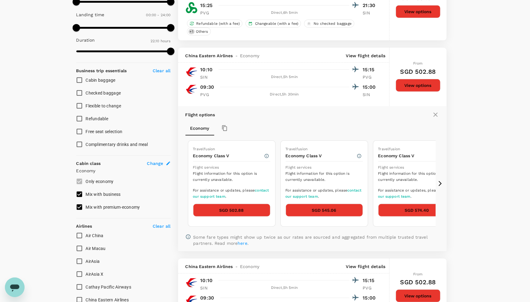
scroll to position [234, 0]
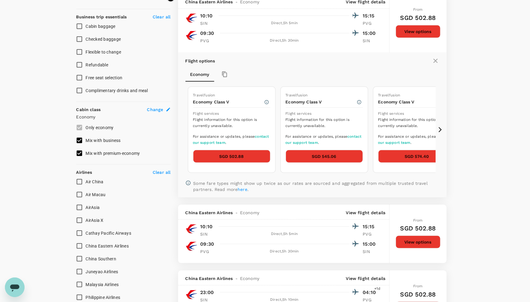
click at [241, 163] on button "SGD 502.88" at bounding box center [231, 156] width 77 height 13
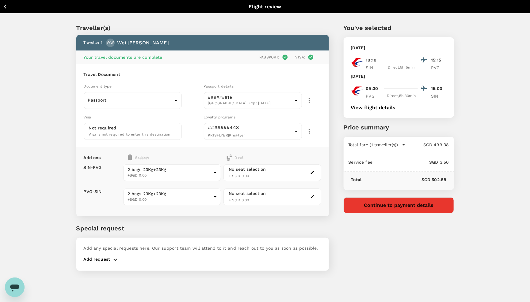
click at [397, 210] on button "Continue to payment details" at bounding box center [398, 206] width 110 height 16
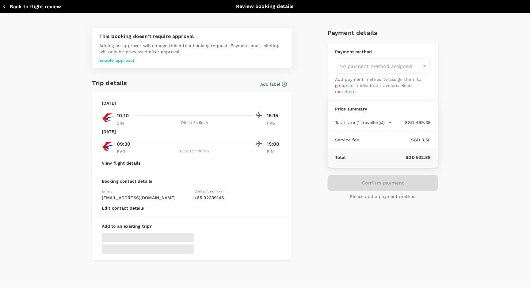
type input "9c4236b1-475f-422d-9c09-8433c73e6af8"
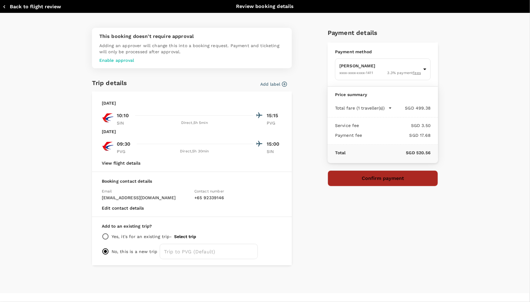
click at [366, 181] on button "Confirm payment" at bounding box center [382, 179] width 110 height 16
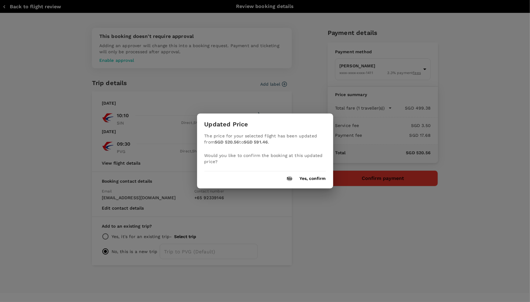
click at [287, 180] on button "No" at bounding box center [290, 178] width 6 height 5
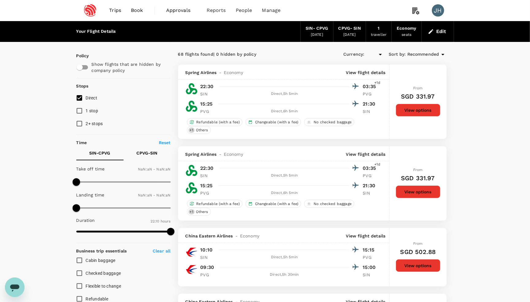
type input "SGD"
type input "1440"
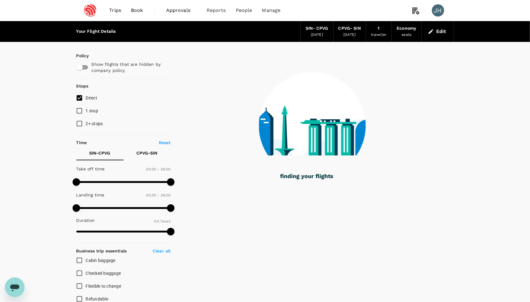
click at [433, 35] on button "Edit" at bounding box center [437, 32] width 22 height 10
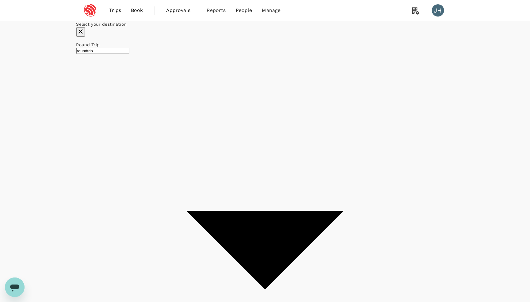
type input "Singapore Changi (SIN)"
type input "[GEOGRAPHIC_DATA], [GEOGRAPHIC_DATA] (any)"
type input "1125"
type input "SGD"
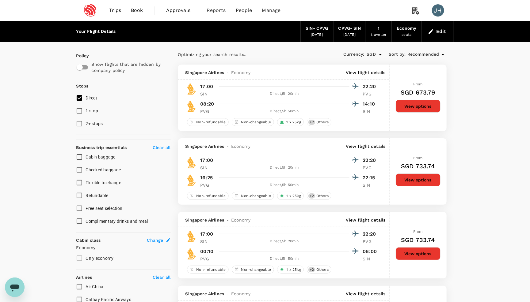
checkbox input "false"
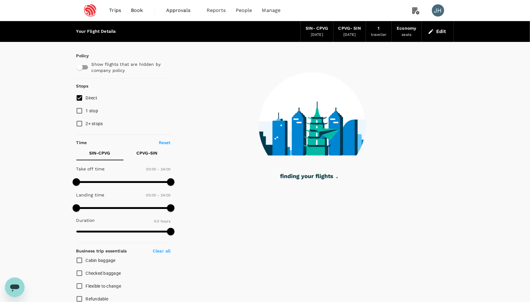
type input "1185"
checkbox input "true"
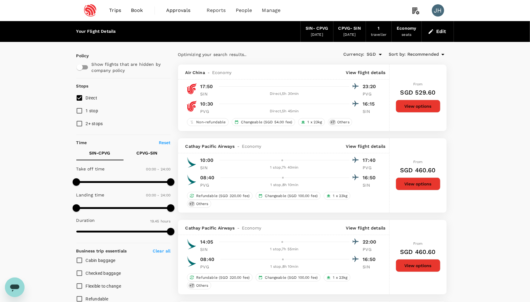
click at [428, 54] on span "Recommended" at bounding box center [423, 54] width 32 height 7
type input "SGD"
click at [85, 117] on input "1 stop" at bounding box center [79, 110] width 13 height 13
checkbox input "true"
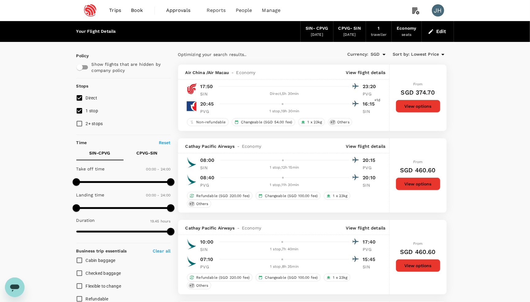
click at [83, 129] on input "2+ stops" at bounding box center [79, 123] width 13 height 13
checkbox input "true"
type input "SGD"
click at [81, 129] on input "2+ stops" at bounding box center [79, 123] width 13 height 13
checkbox input "false"
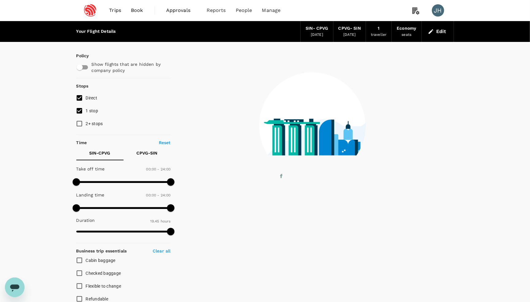
click at [80, 109] on input "1 stop" at bounding box center [79, 110] width 13 height 13
checkbox input "false"
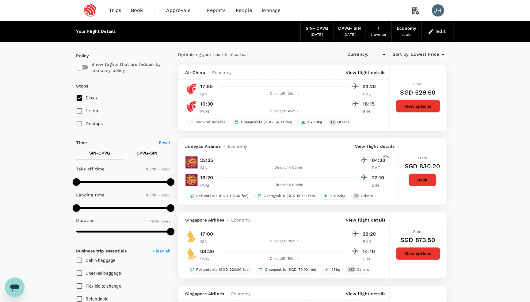
type input "SGD"
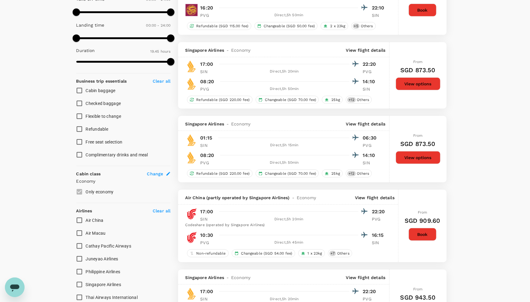
type input "1330"
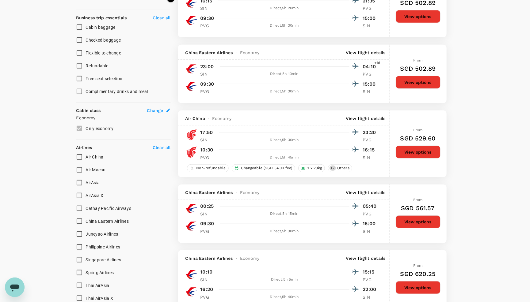
scroll to position [231, 0]
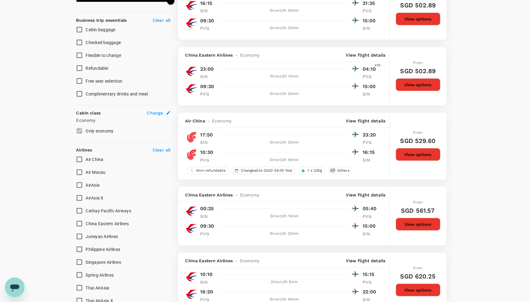
click at [80, 230] on input "China Eastern Airlines" at bounding box center [79, 223] width 13 height 13
checkbox input "true"
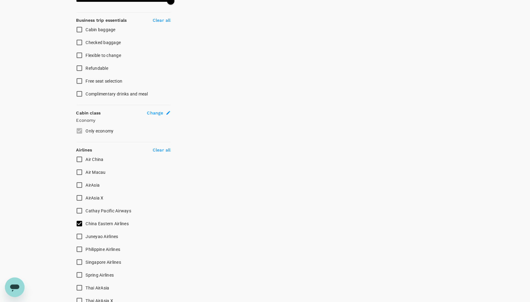
click at [79, 166] on input "Air China" at bounding box center [79, 159] width 13 height 13
checkbox input "true"
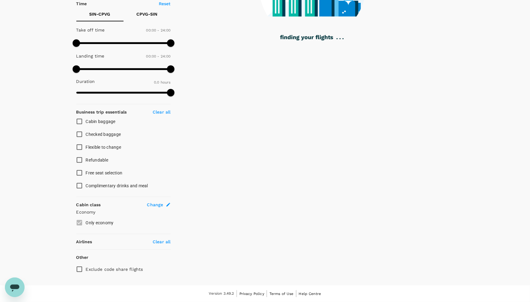
scroll to position [151, 0]
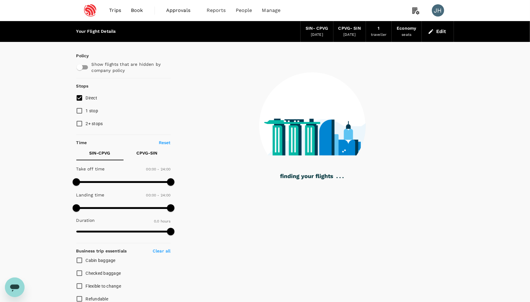
type input "1185"
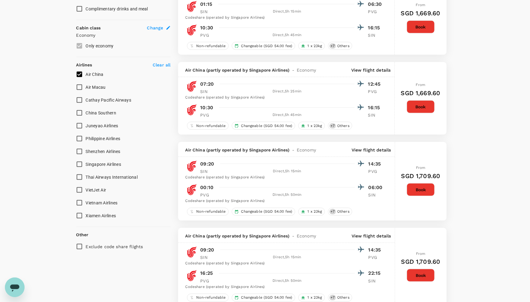
scroll to position [357, 0]
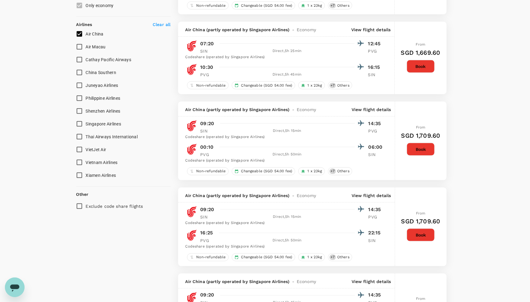
click at [80, 40] on input "Air China" at bounding box center [79, 34] width 13 height 13
checkbox input "false"
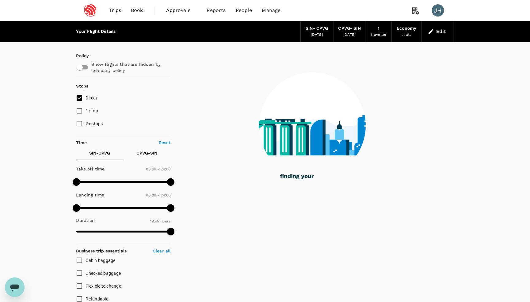
scroll to position [0, 0]
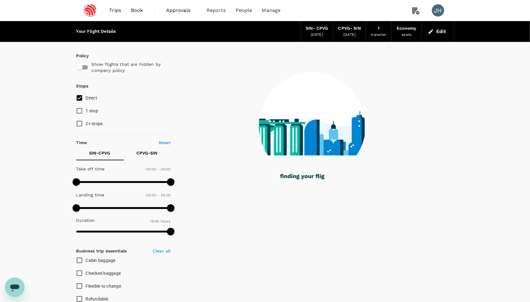
click at [80, 123] on input "2+ stops" at bounding box center [79, 123] width 13 height 13
checkbox input "true"
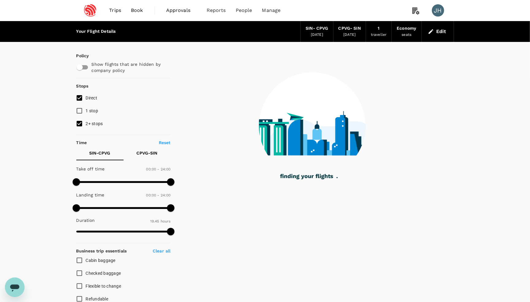
click at [80, 114] on input "1 stop" at bounding box center [79, 110] width 13 height 13
checkbox input "true"
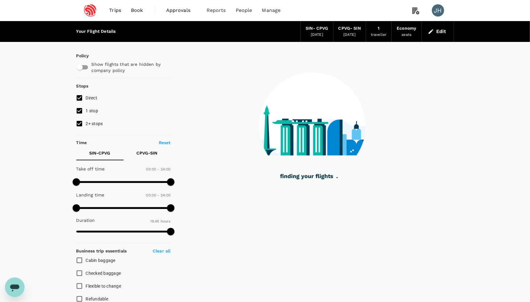
type input "1330"
checkbox input "true"
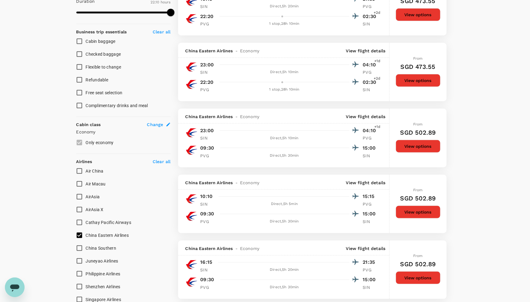
scroll to position [220, 0]
click at [411, 218] on button "View options" at bounding box center [417, 212] width 45 height 13
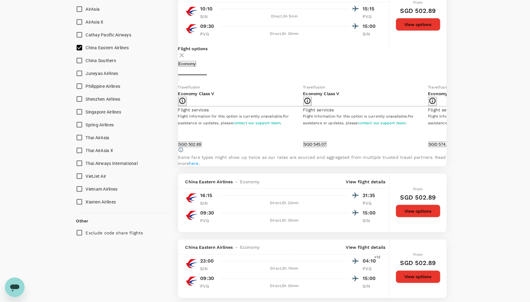
scroll to position [409, 0]
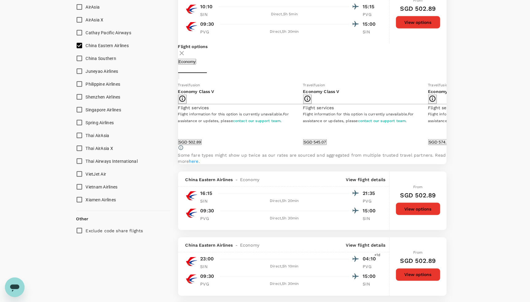
click at [202, 145] on button "SGD 502.89" at bounding box center [190, 142] width 24 height 6
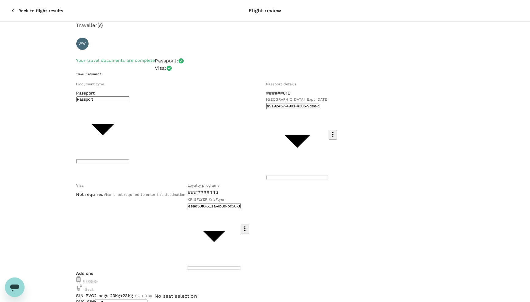
type input "9c4236b1-475f-422d-9c09-8433c73e6af8"
